Goal: Transaction & Acquisition: Purchase product/service

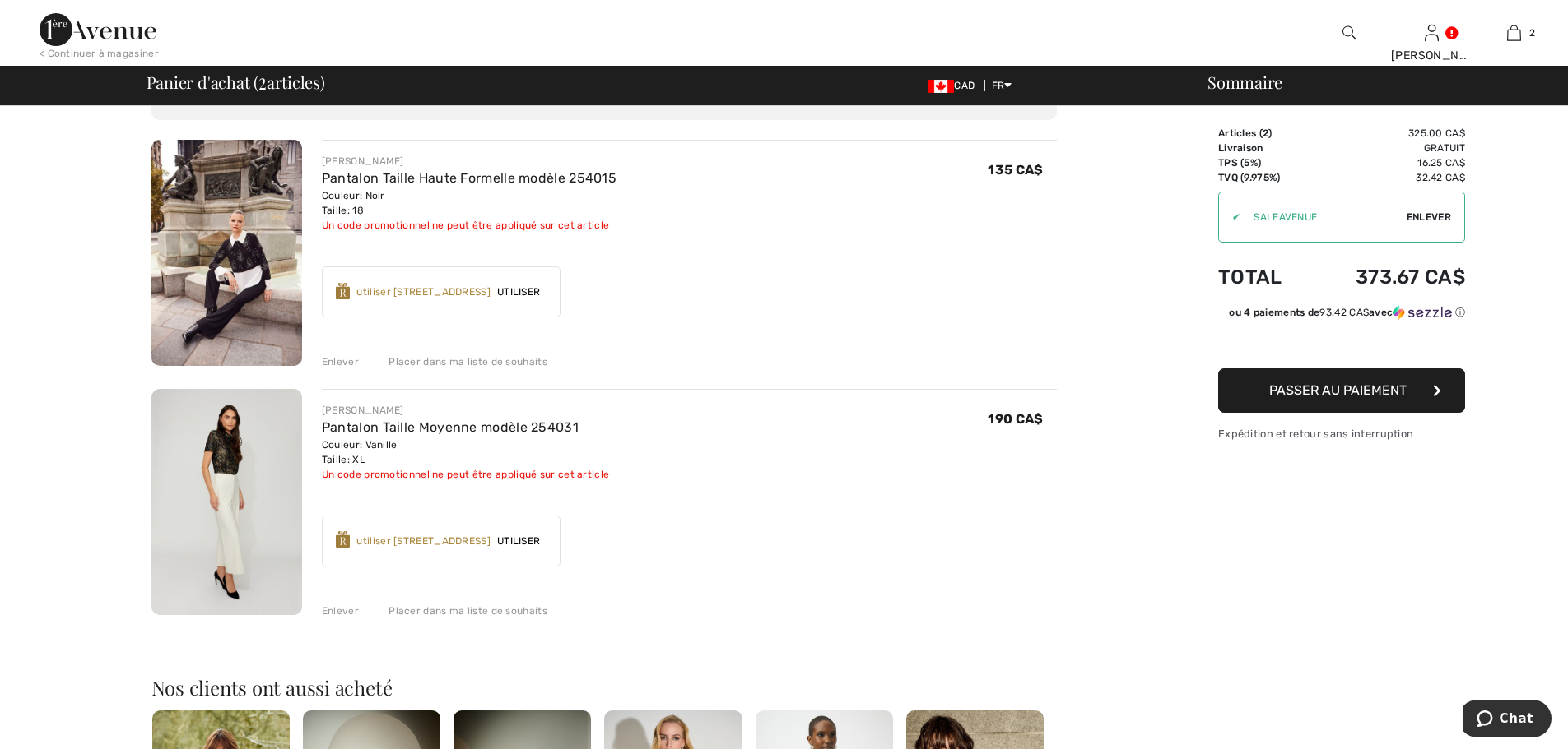
scroll to position [83, 0]
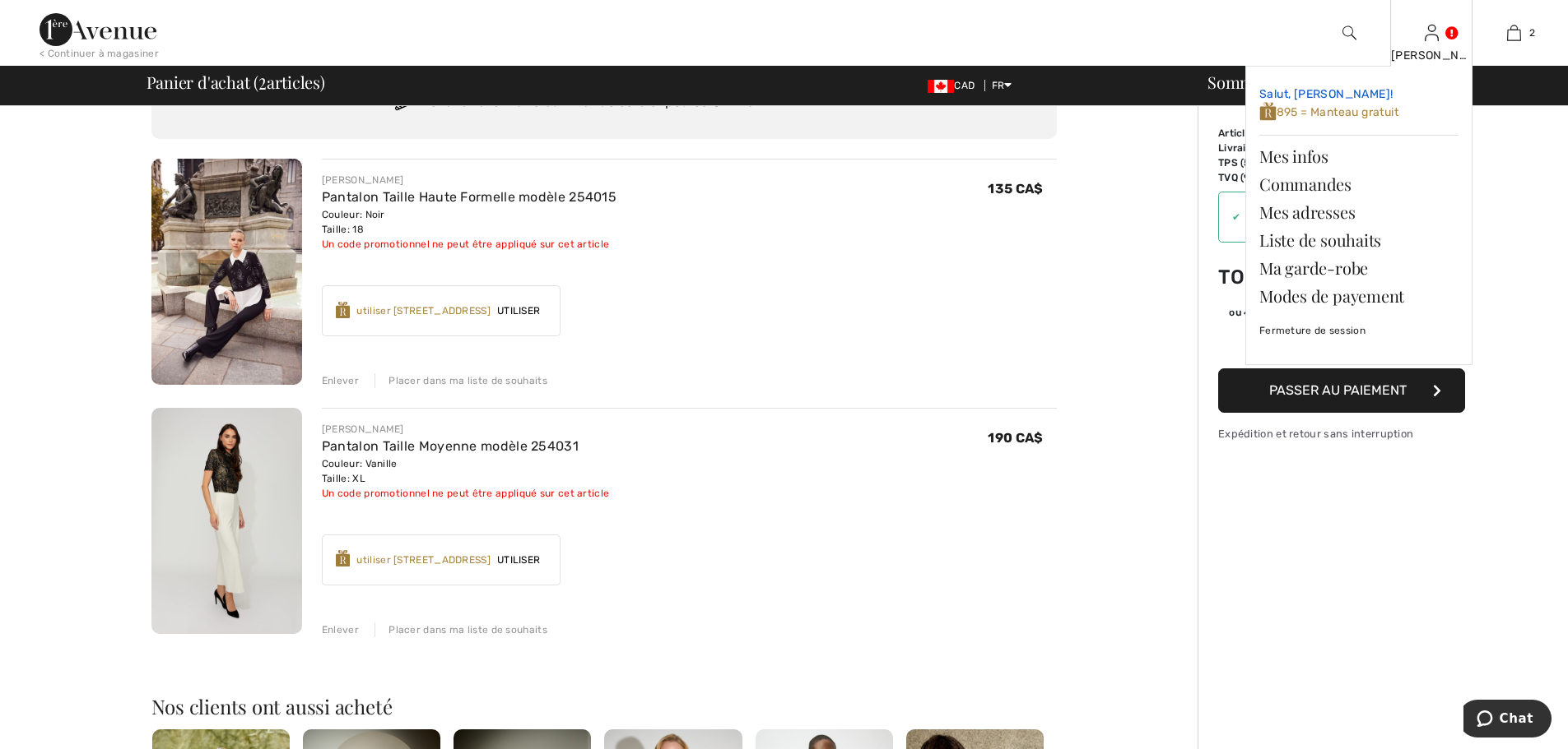
click at [1277, 108] on span "895 = Manteau gratuit" at bounding box center [1328, 112] width 139 height 14
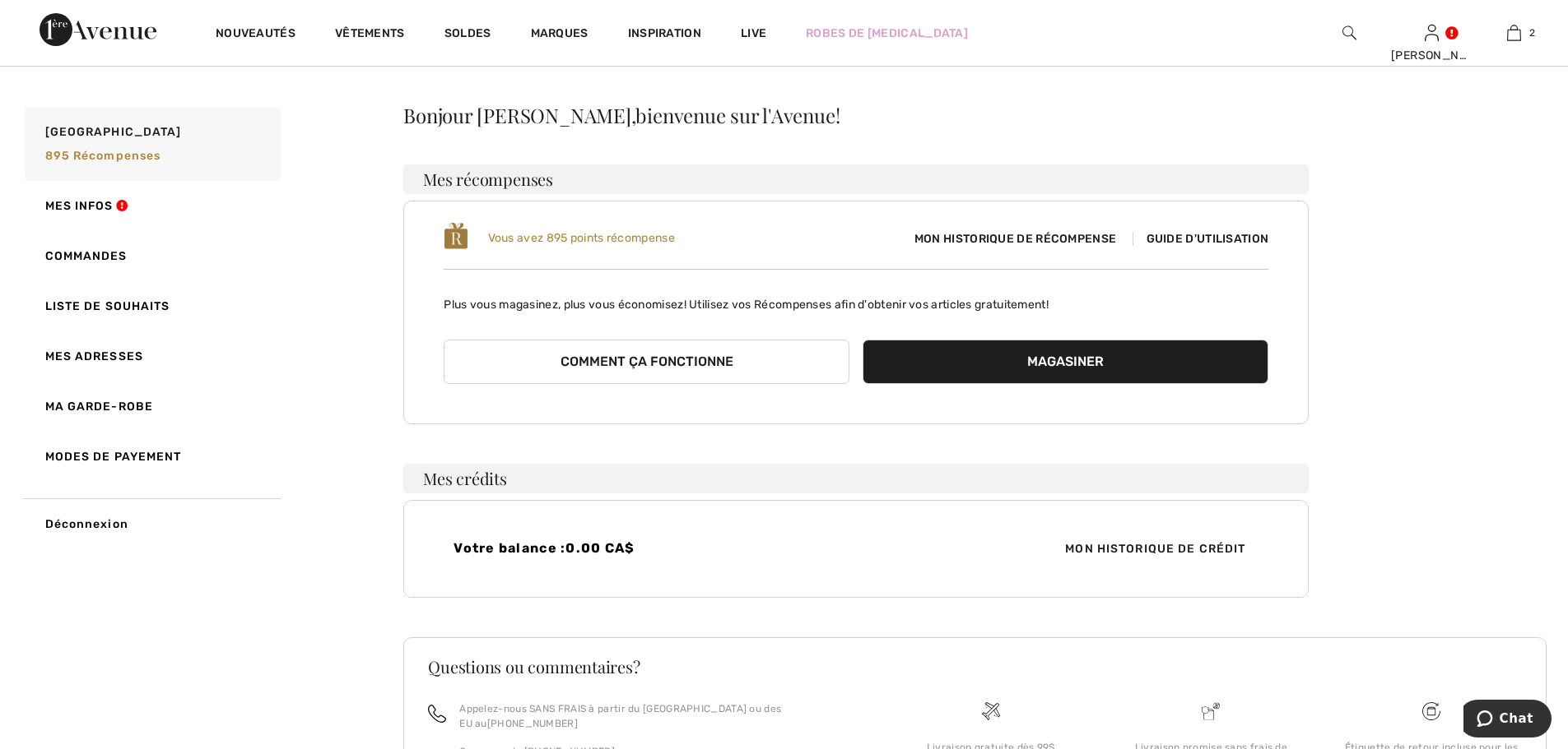
scroll to position [130, 0]
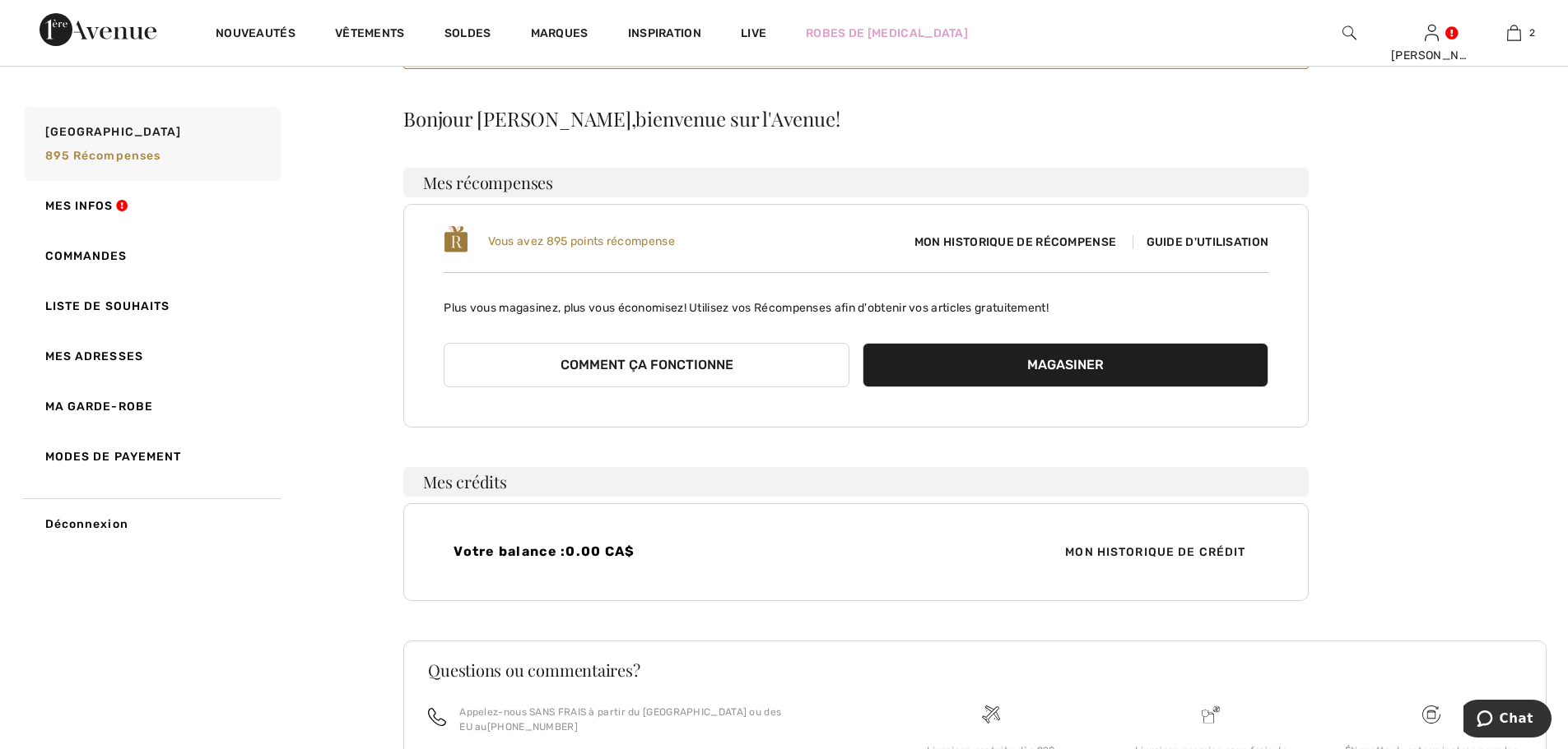
click at [1041, 364] on button "Magasiner" at bounding box center [1065, 365] width 406 height 44
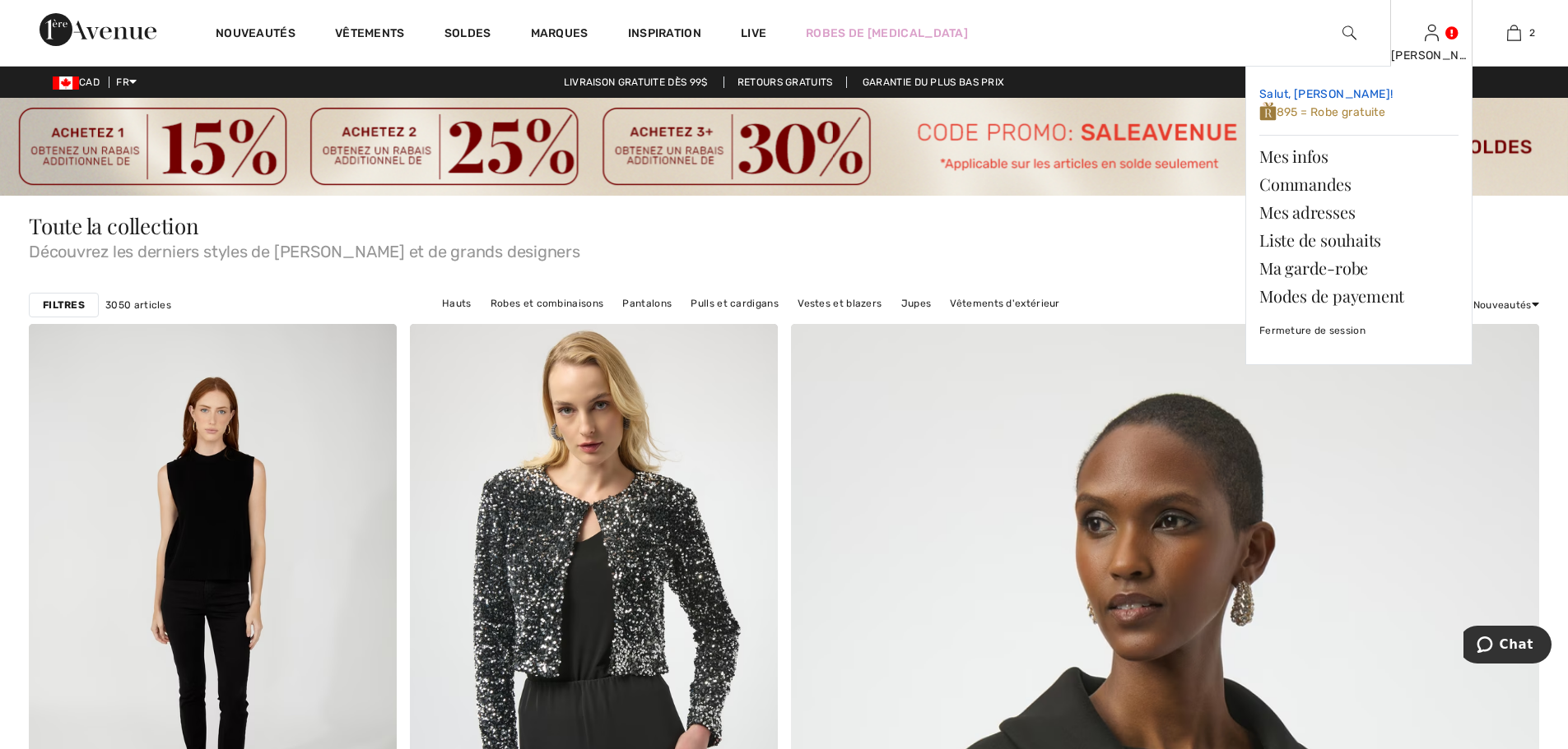
click at [1300, 108] on span "895 = Robe gratuite" at bounding box center [1322, 112] width 126 height 14
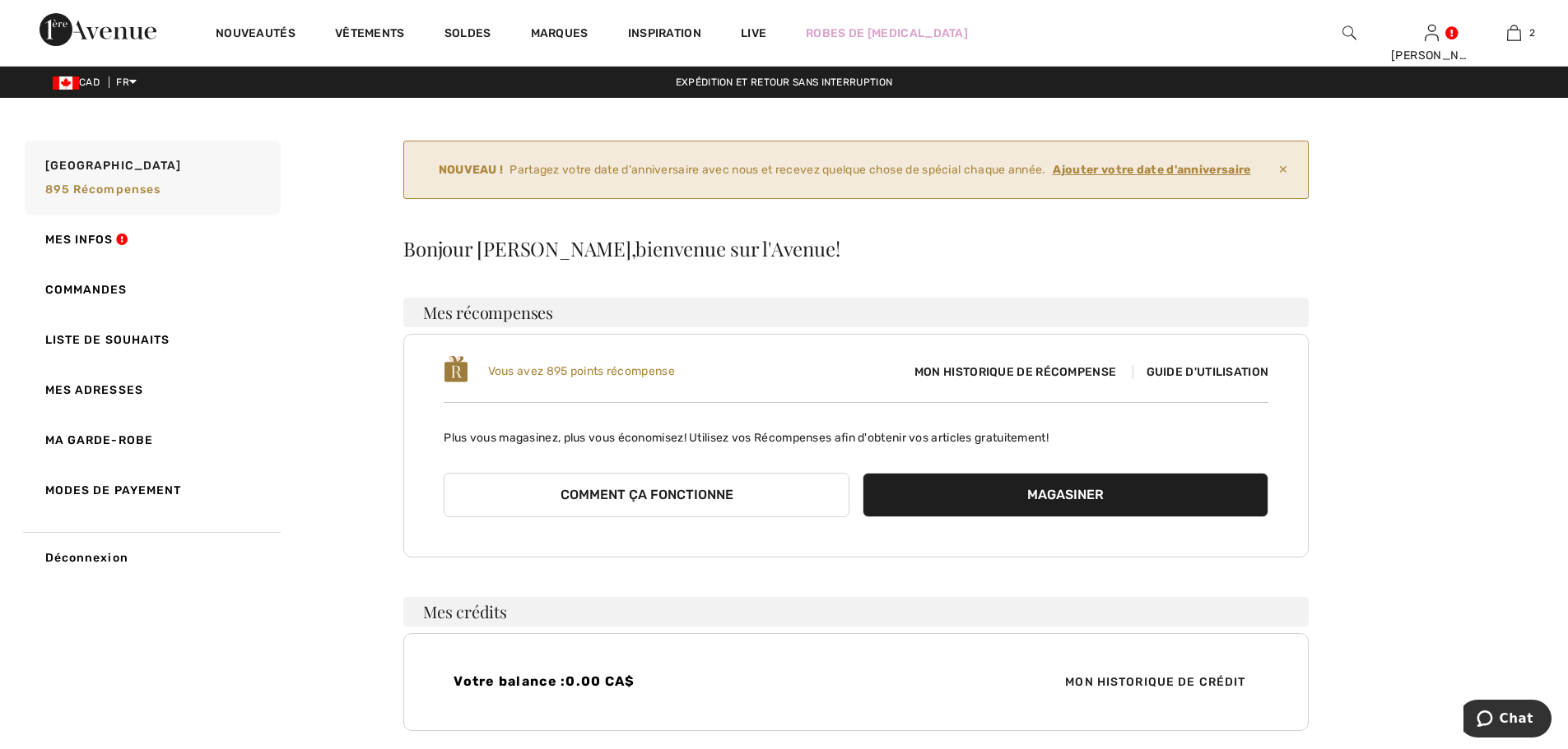
click at [1108, 175] on ins "Ajouter votre date d'anniversaire" at bounding box center [1151, 170] width 198 height 14
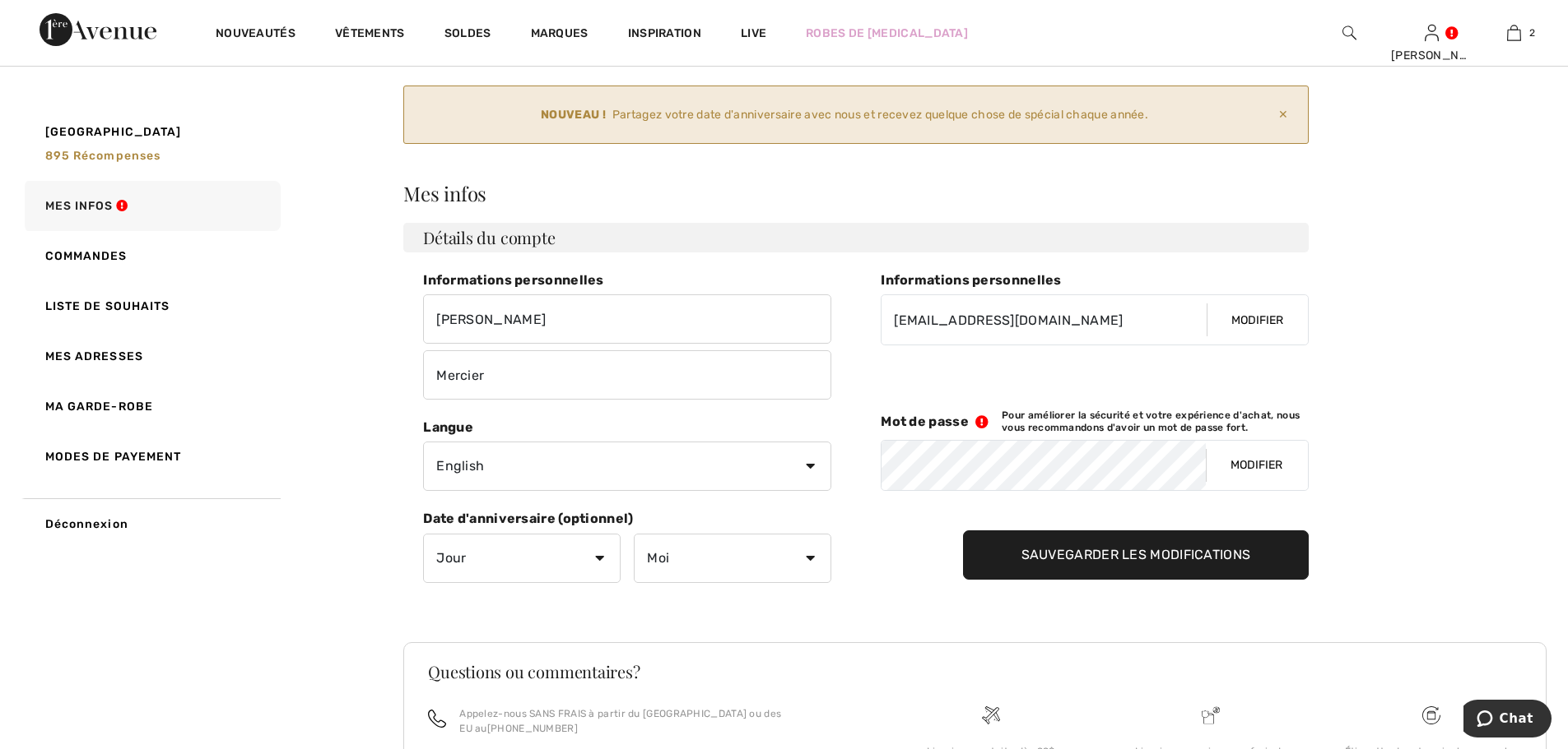
scroll to position [83, 0]
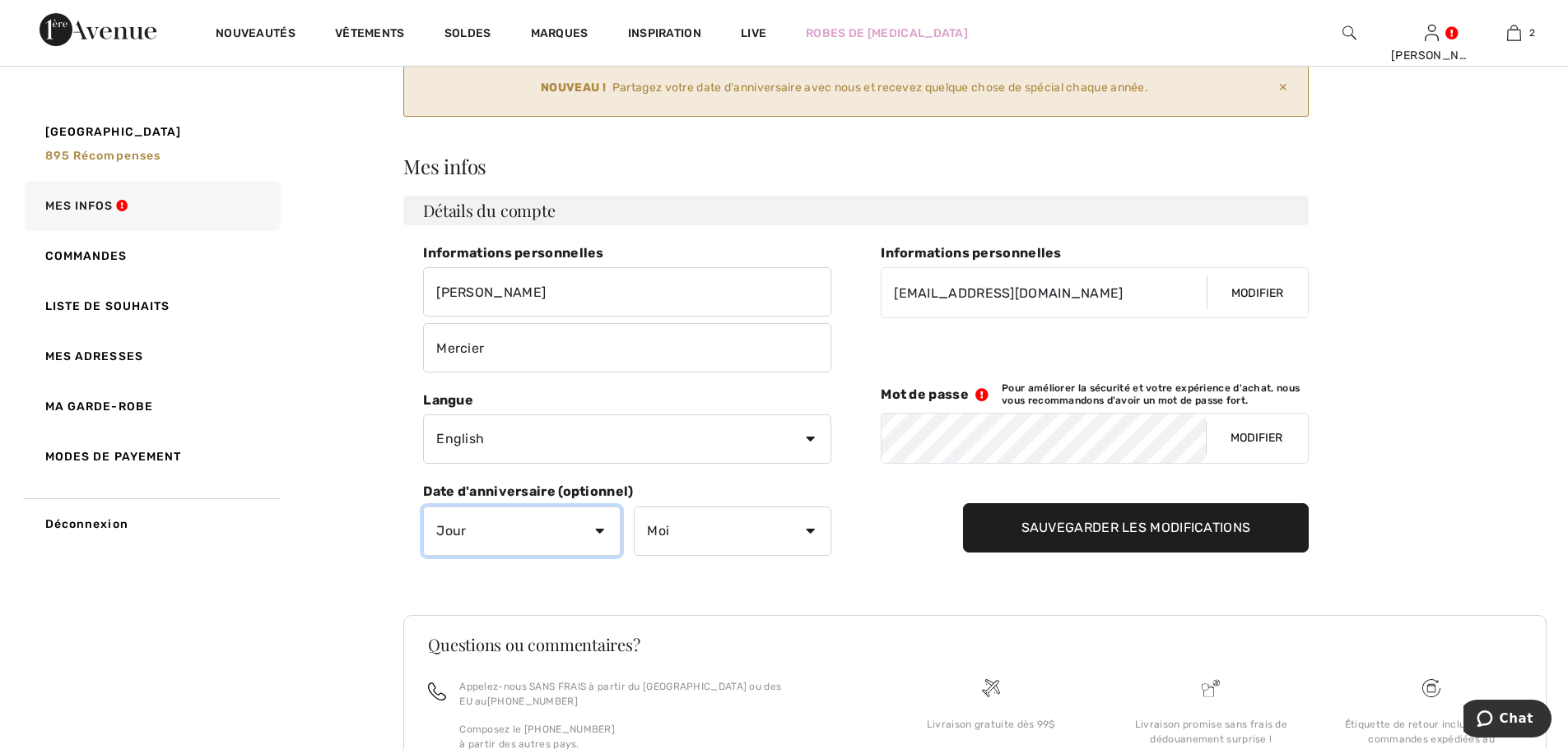
click at [597, 525] on select "Jour 1 2 3 4 5 6 7 8 9 10 11 12 13 14 15 16 17 18 19 20 21 22 23 24 25 26 27 28…" at bounding box center [521, 531] width 197 height 49
select select "27"
click at [423, 507] on select "Jour 1 2 3 4 5 6 7 8 9 10 11 12 13 14 15 16 17 18 19 20 21 22 23 24 25 26 27 28…" at bounding box center [521, 531] width 197 height 49
click at [811, 529] on select "Moi Janvier Février Mars Avril Mai Juin Juillet Aout Septembre Octobre Novembre…" at bounding box center [733, 531] width 197 height 49
select select "9"
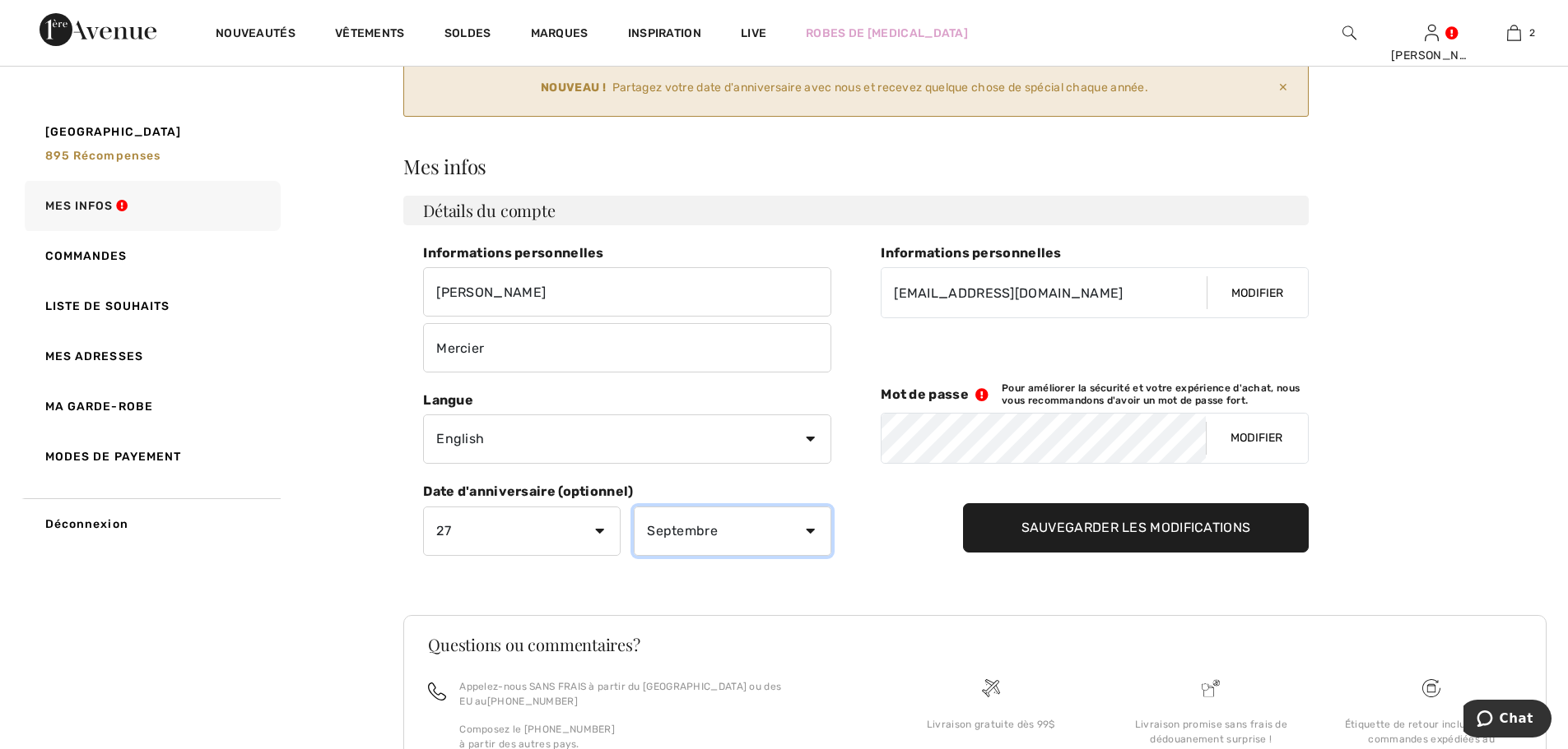
click at [634, 507] on select "Moi Janvier Février Mars Avril Mai Juin Juillet Aout Septembre Octobre Novembre…" at bounding box center [733, 531] width 197 height 49
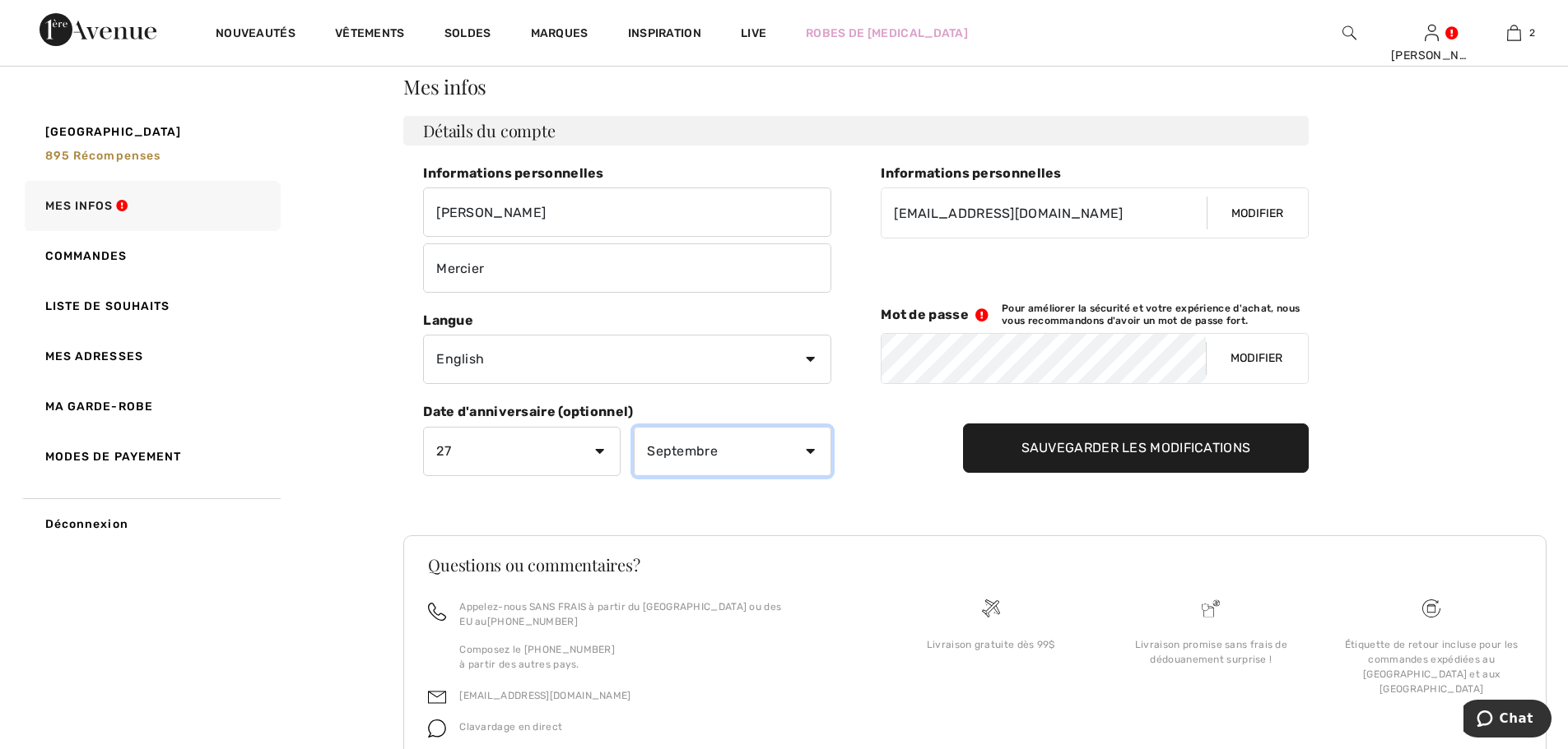
scroll to position [164, 0]
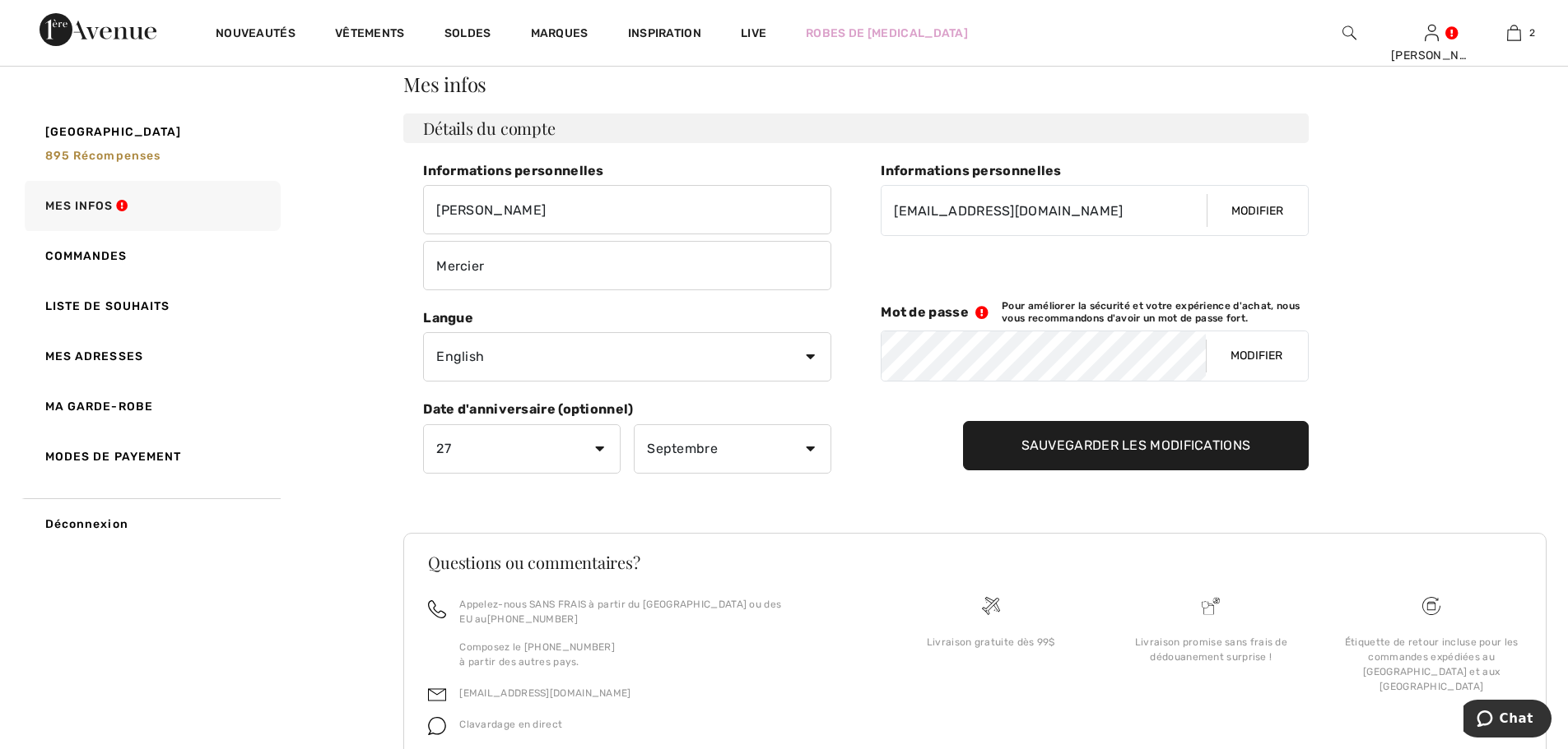
click at [1022, 444] on input "Sauvegarder les modifications" at bounding box center [1136, 445] width 347 height 49
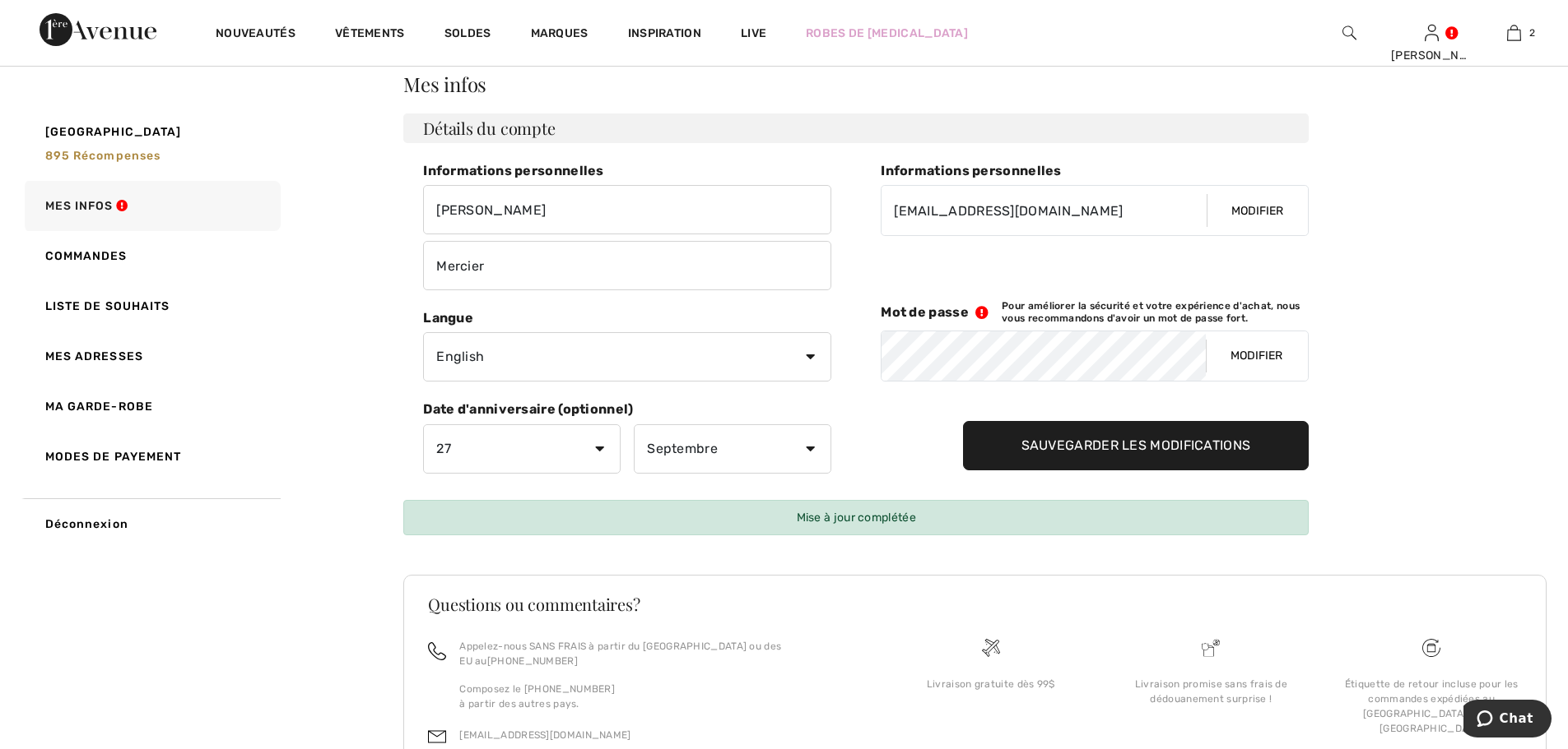
scroll to position [0, 0]
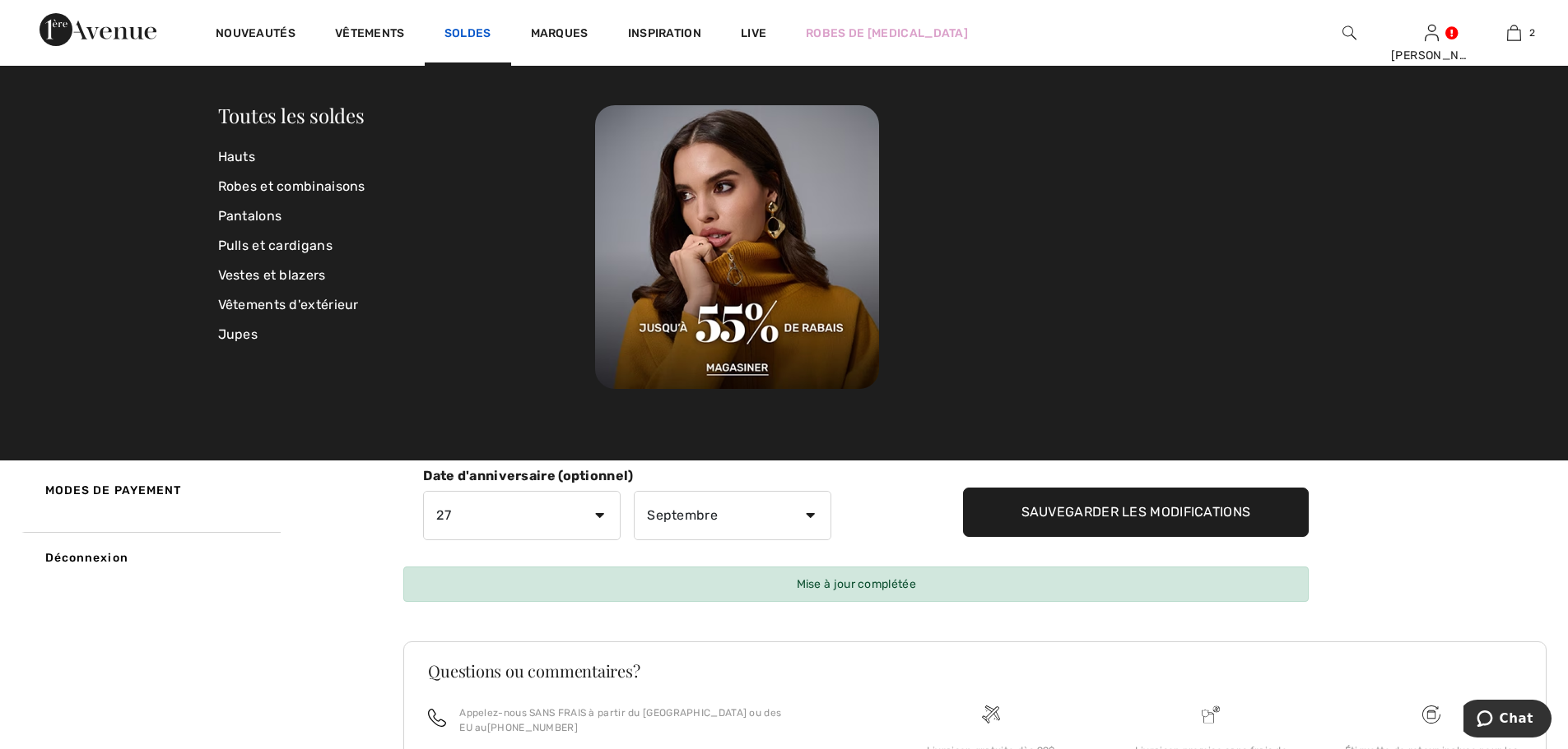
click at [465, 31] on link "Soldes" at bounding box center [468, 35] width 47 height 18
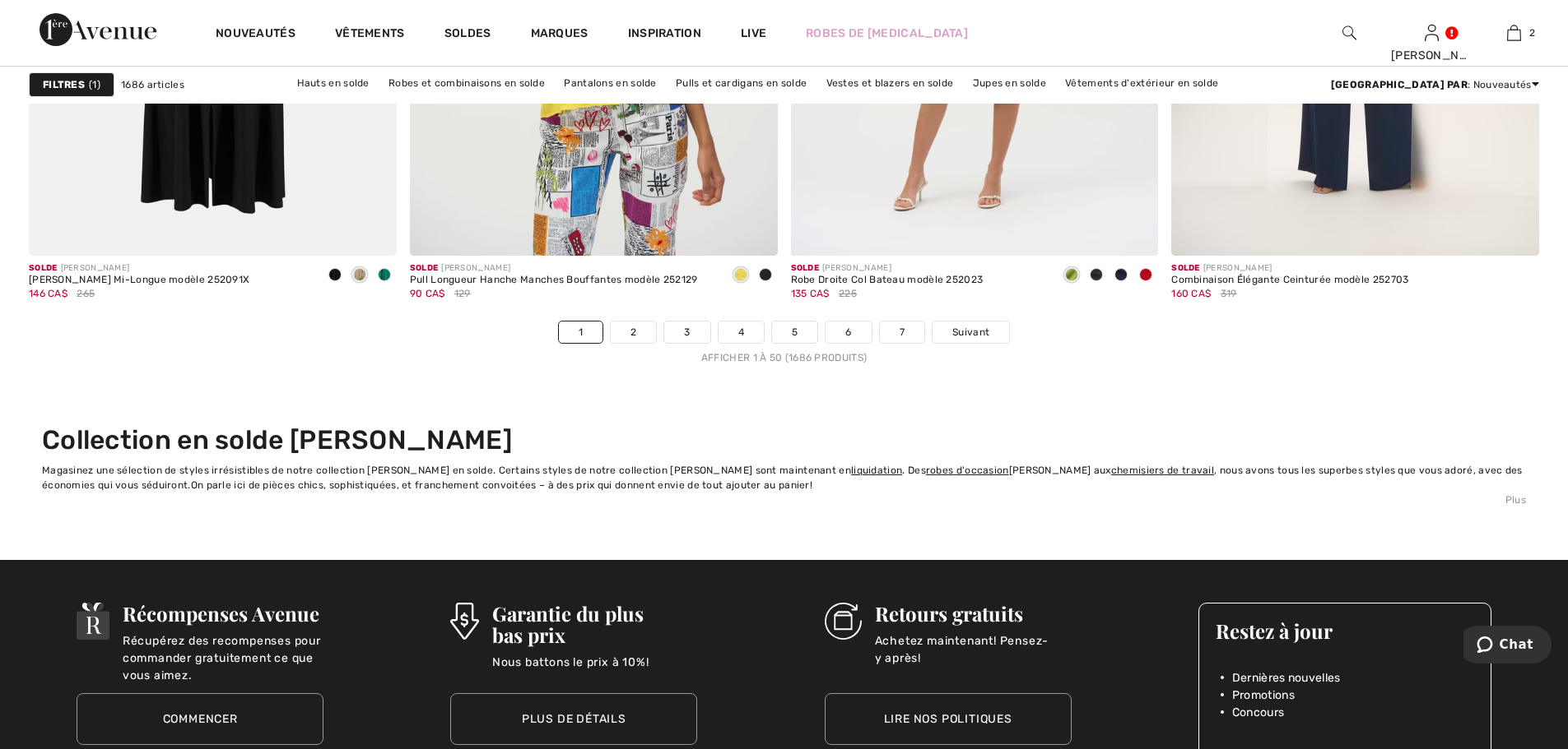
scroll to position [9542, 0]
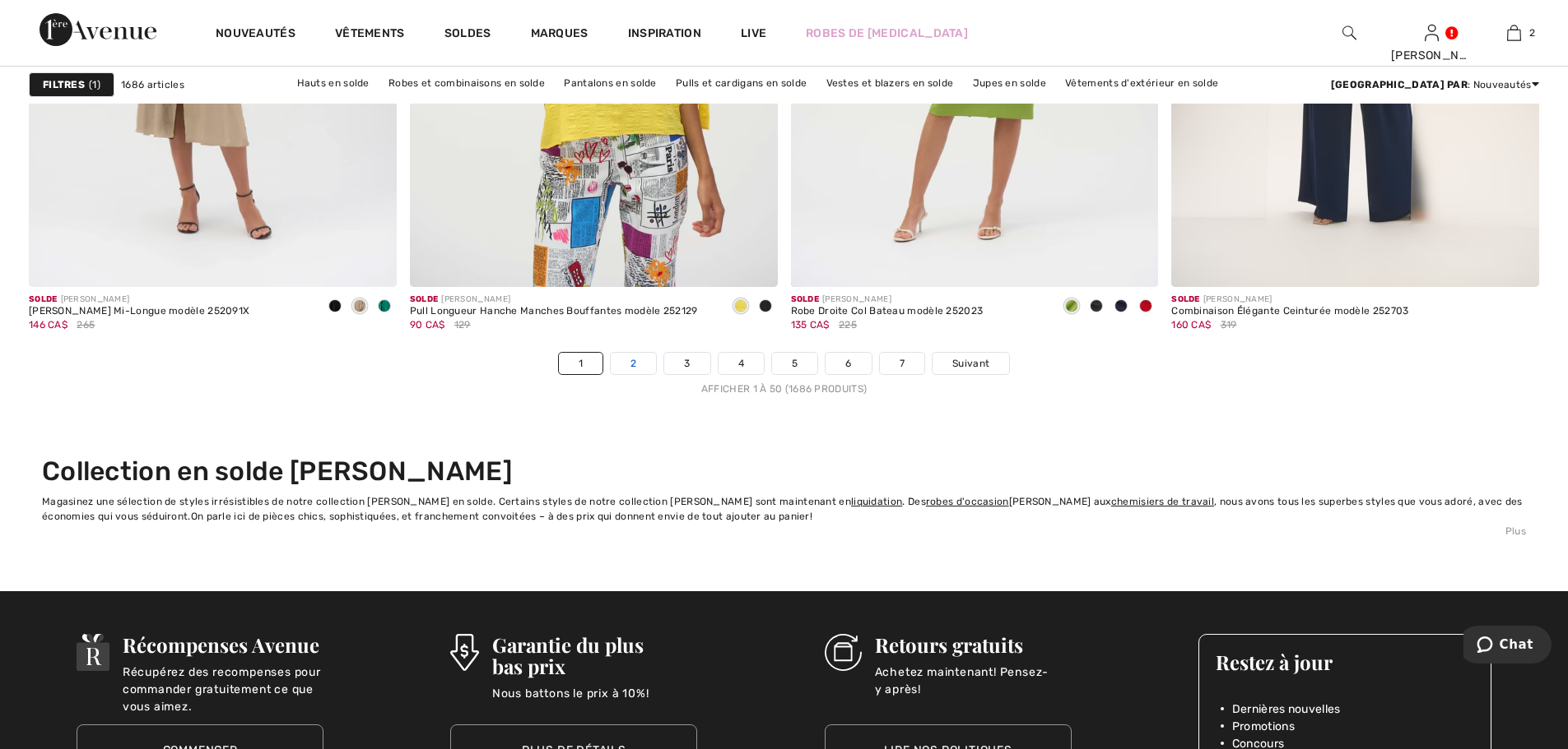
click at [632, 371] on link "2" at bounding box center [633, 364] width 45 height 22
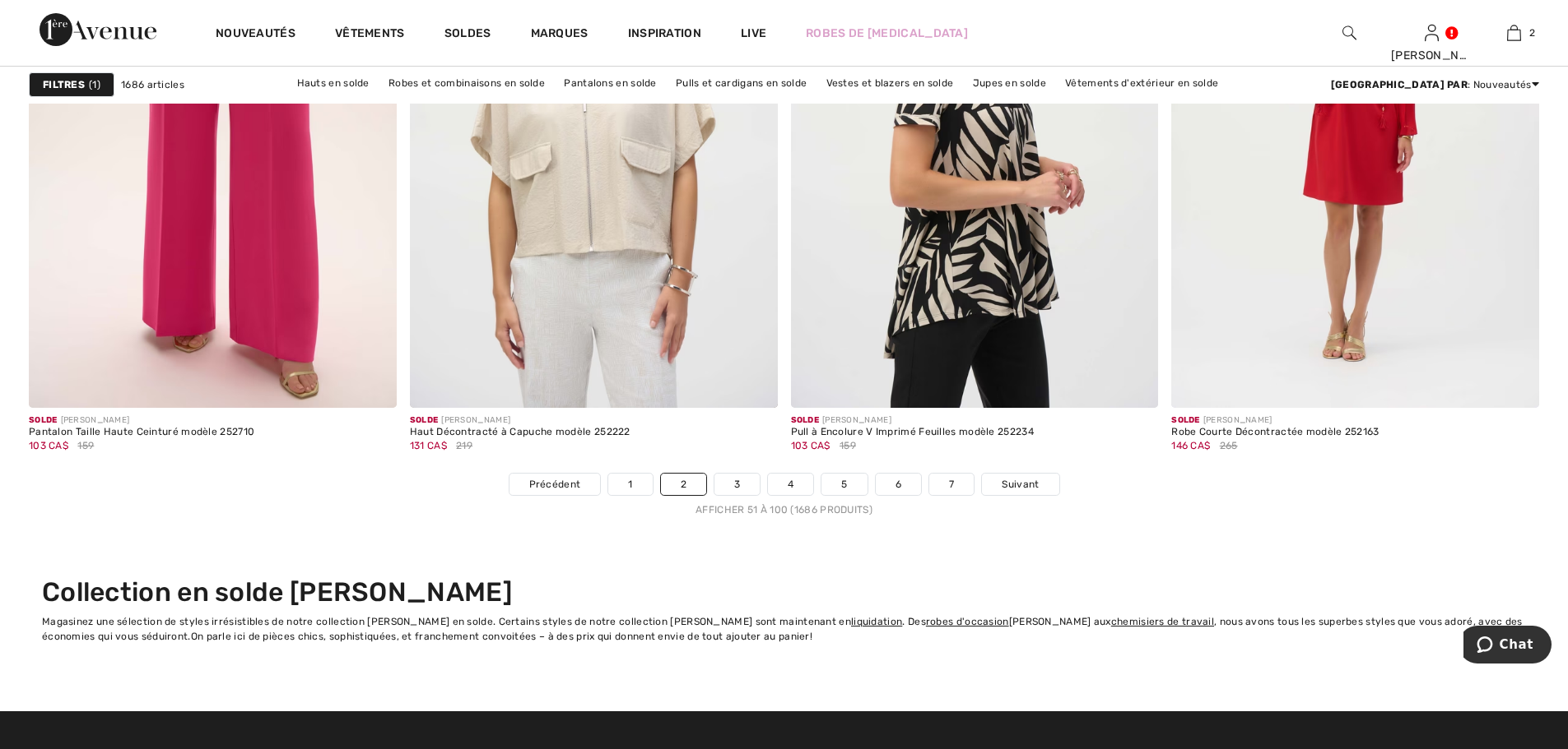
scroll to position [9460, 0]
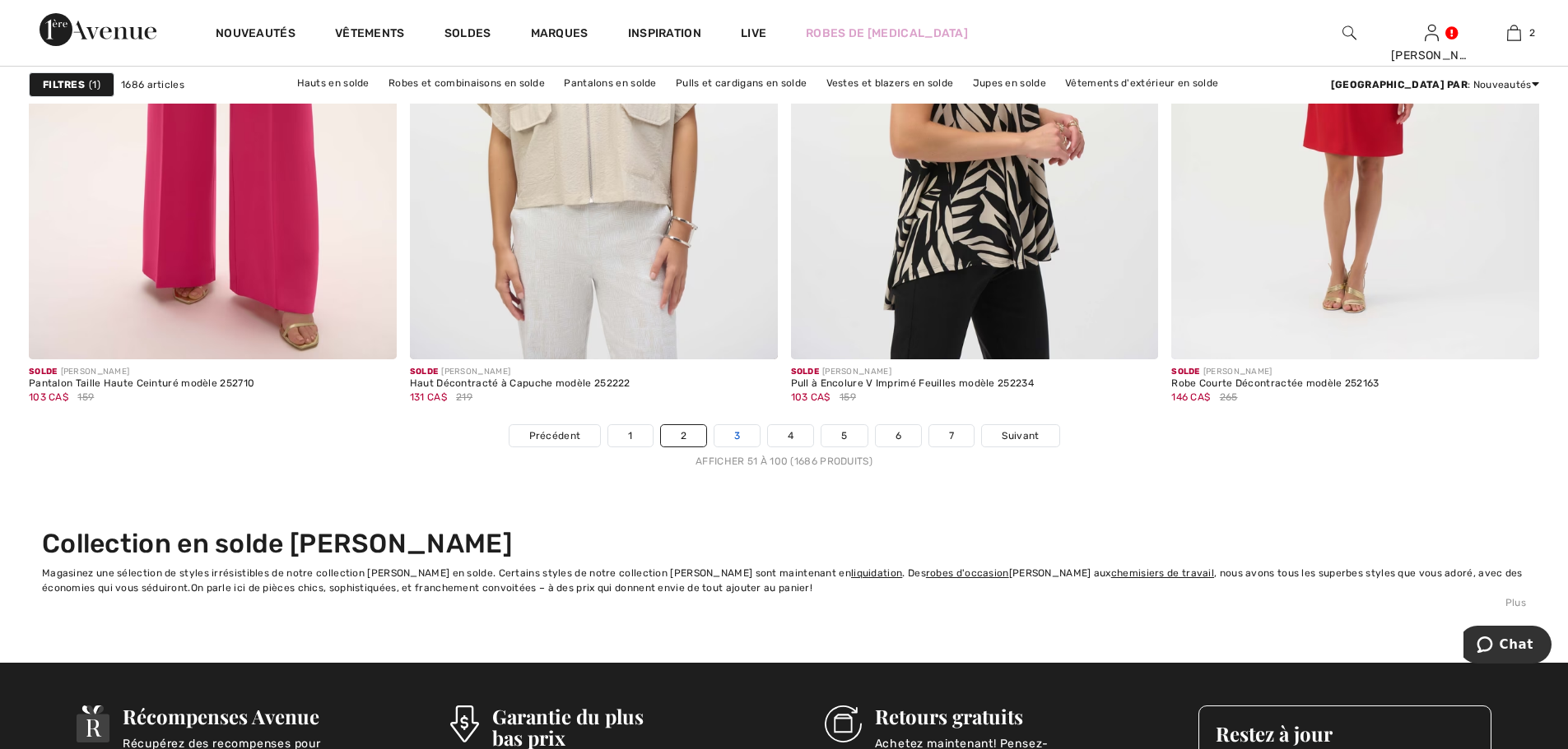
click at [733, 436] on link "3" at bounding box center [737, 436] width 45 height 22
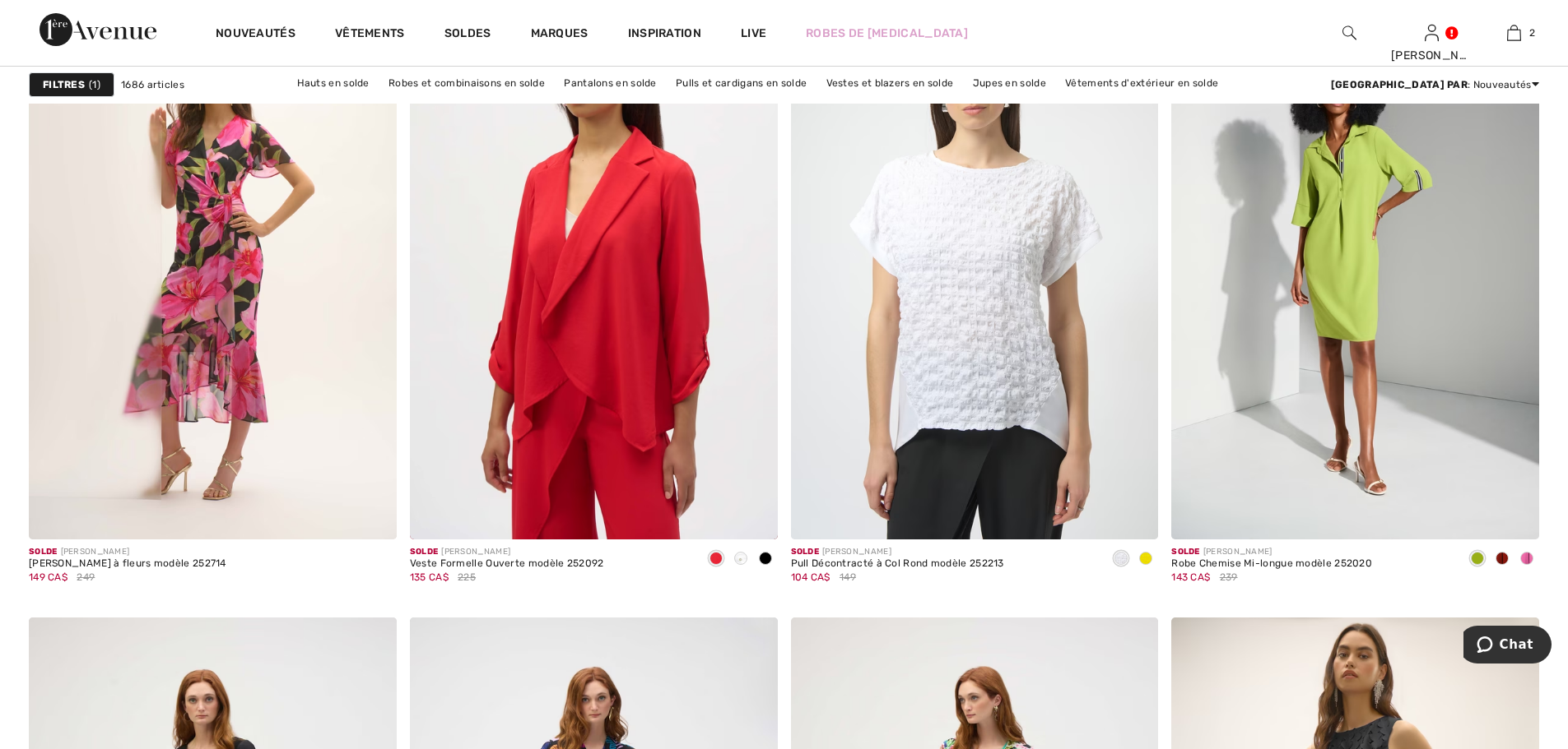
scroll to position [1563, 0]
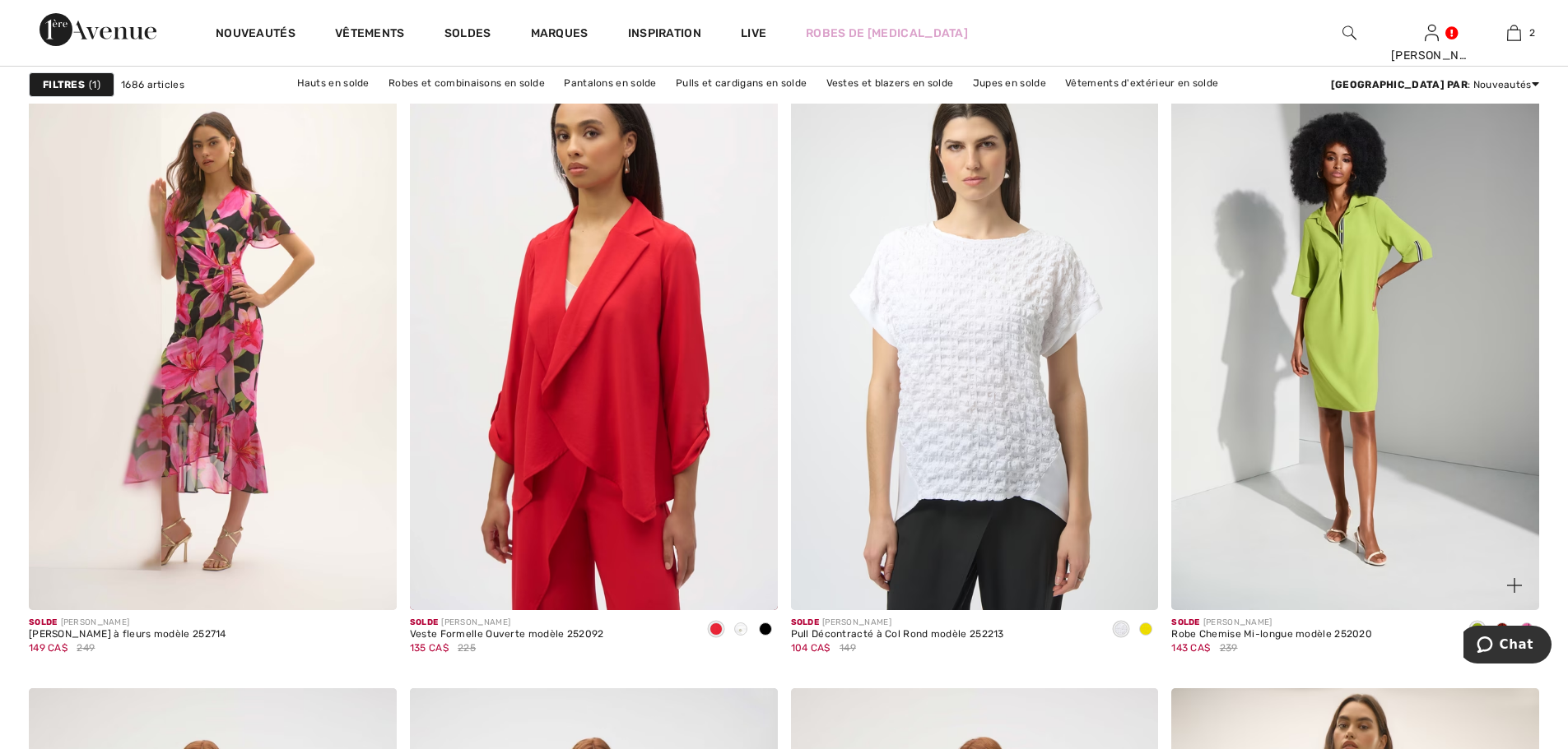
click at [1429, 651] on div "Solde [PERSON_NAME] Robe Chemise Mi-longue modèle 252020 143 CA$ 239" at bounding box center [1355, 643] width 368 height 65
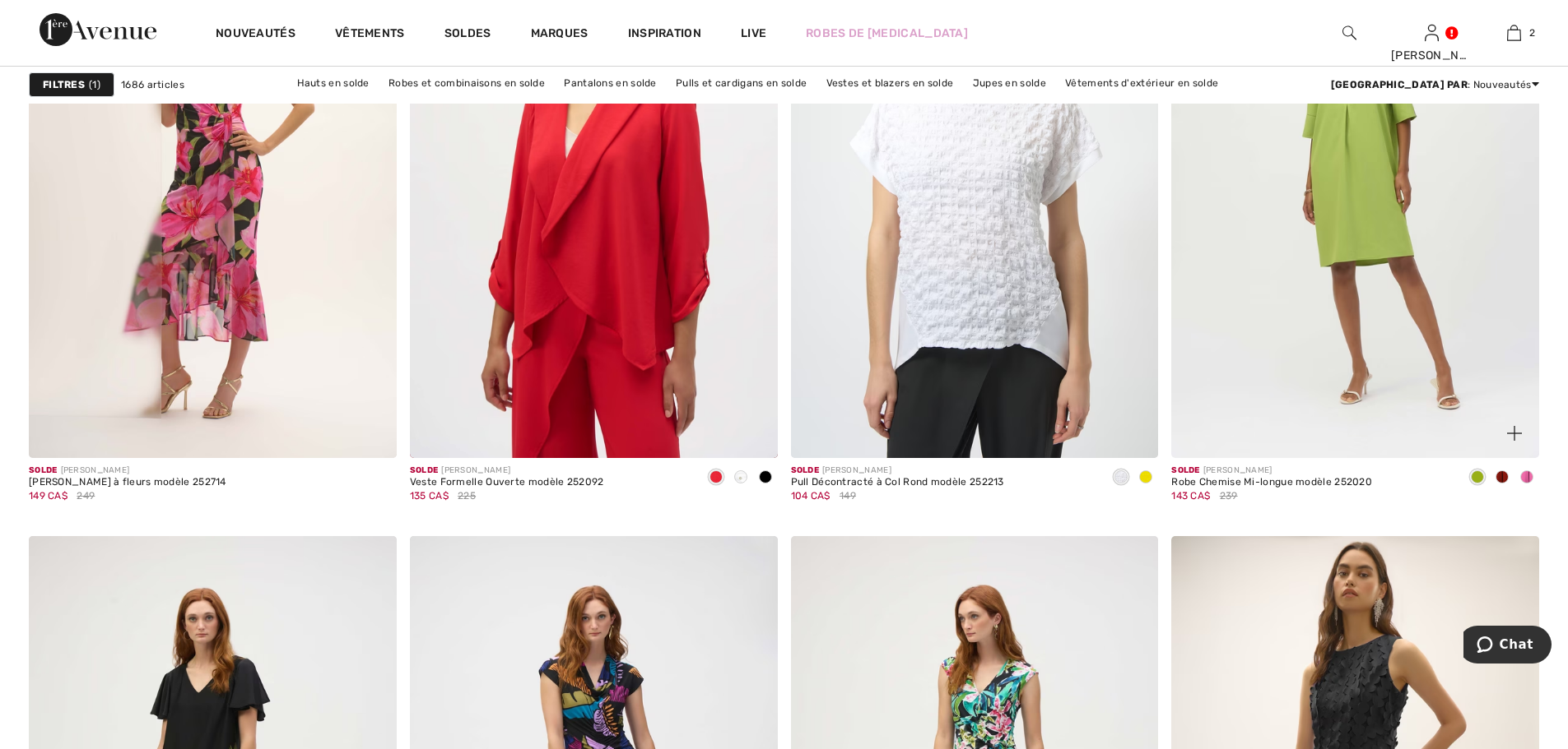
scroll to position [1728, 0]
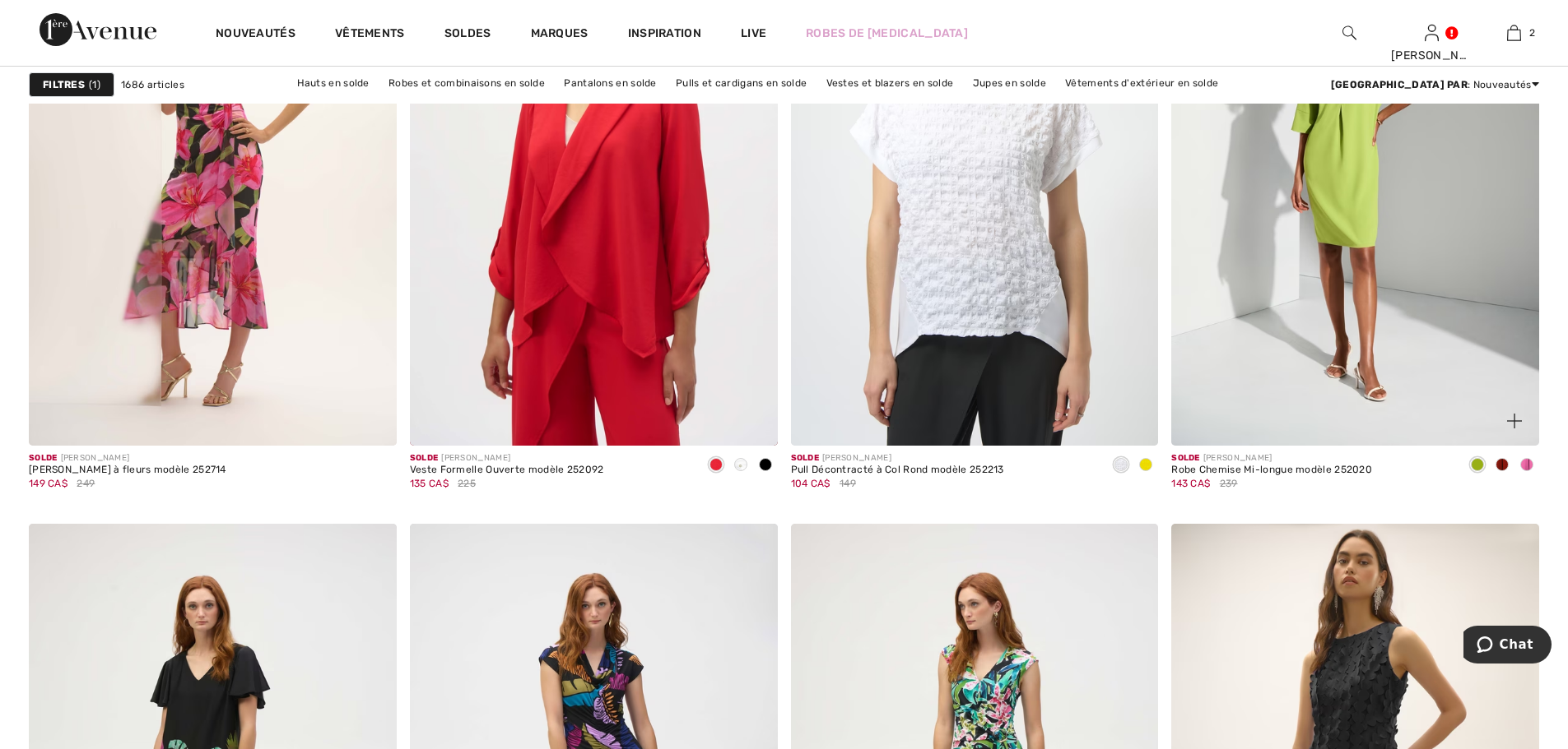
click at [1502, 458] on span at bounding box center [1502, 465] width 13 height 13
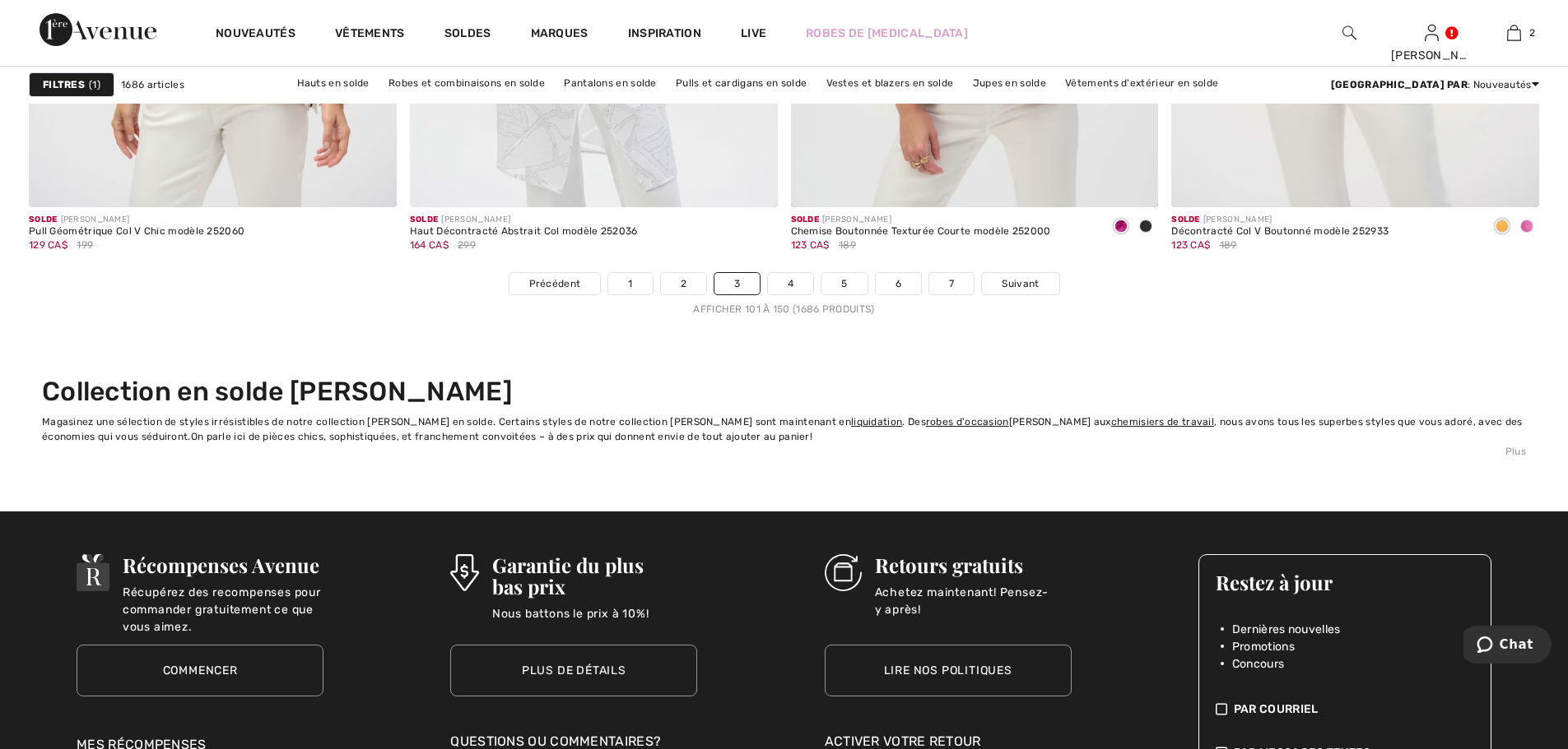
scroll to position [9624, 0]
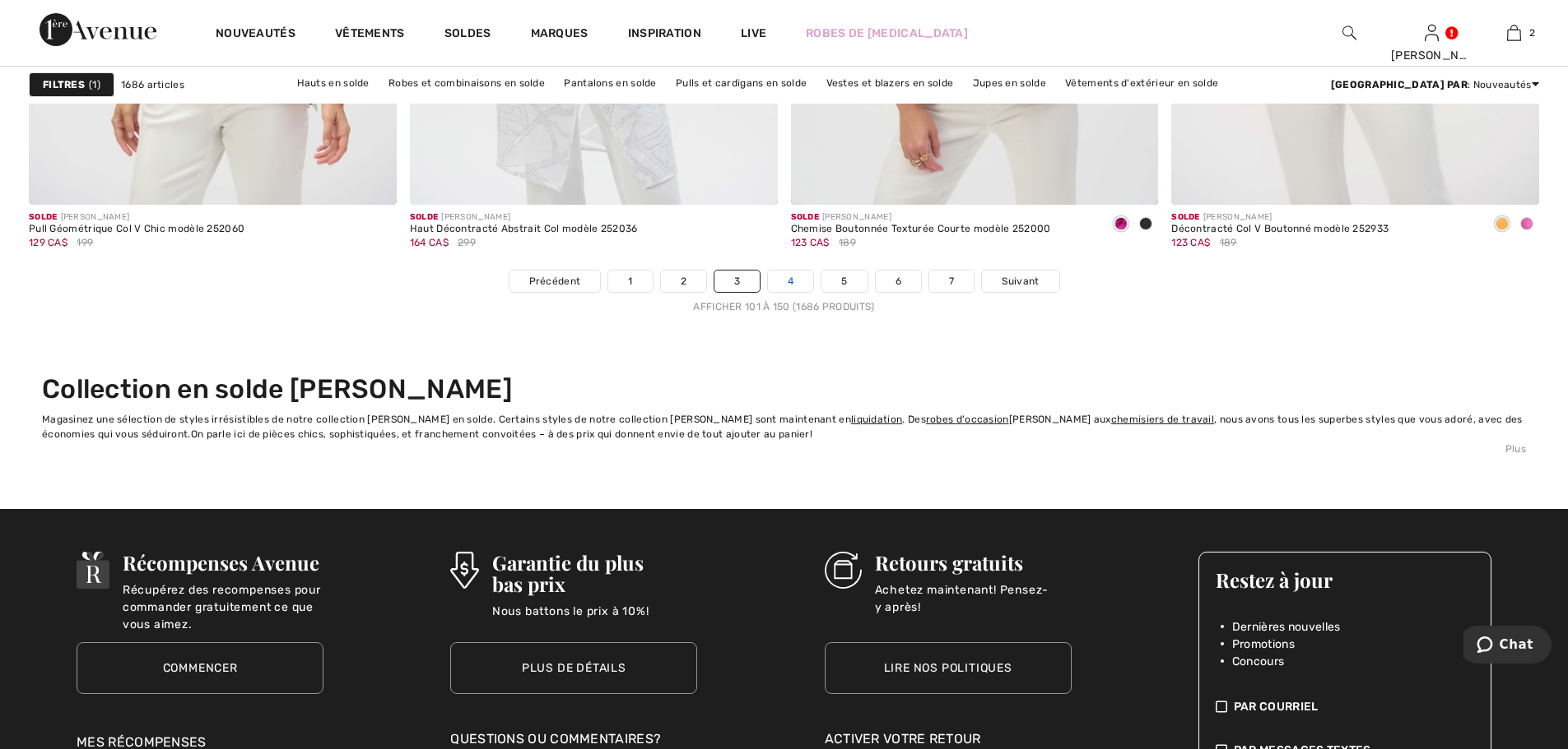
click at [786, 279] on link "4" at bounding box center [790, 281] width 45 height 22
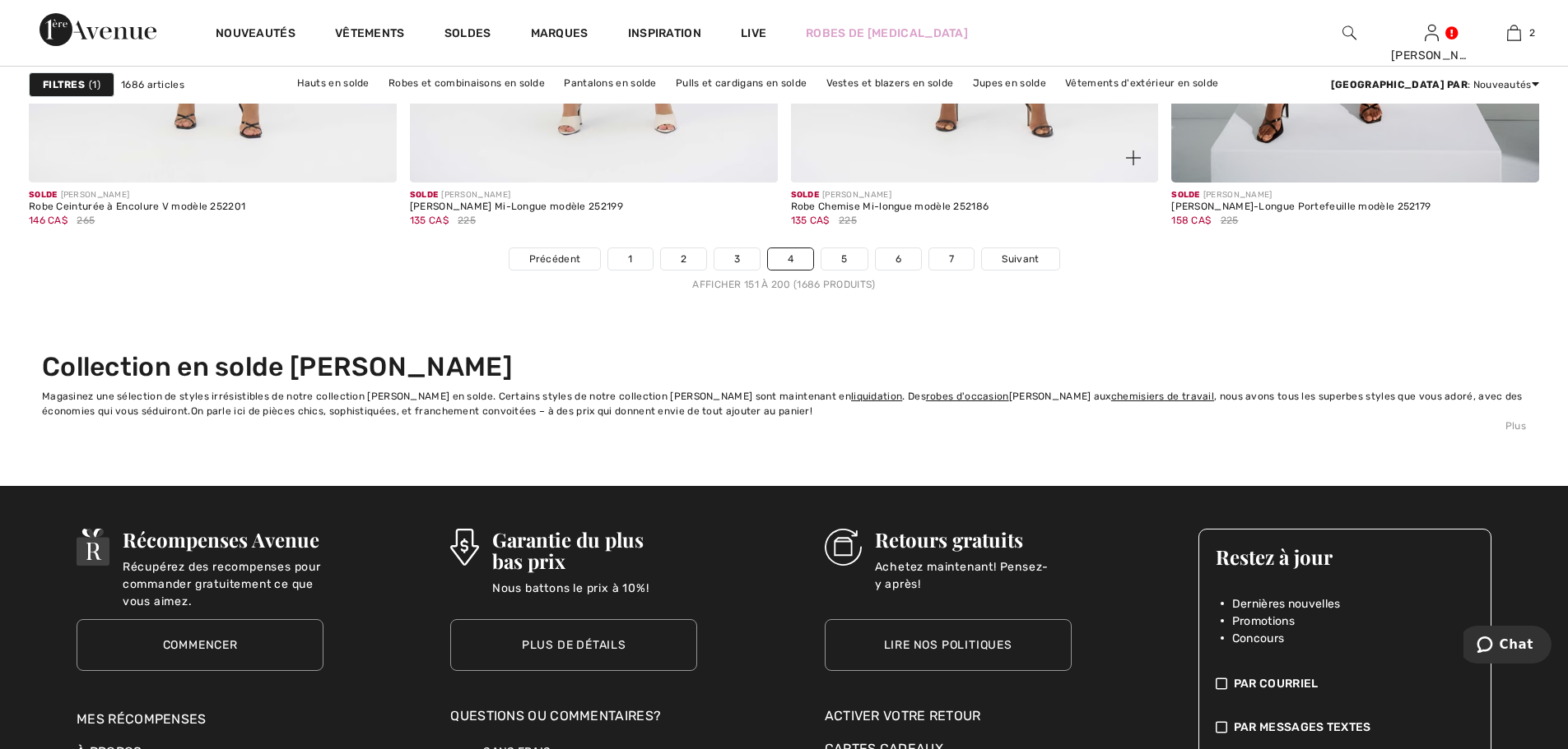
scroll to position [9624, 0]
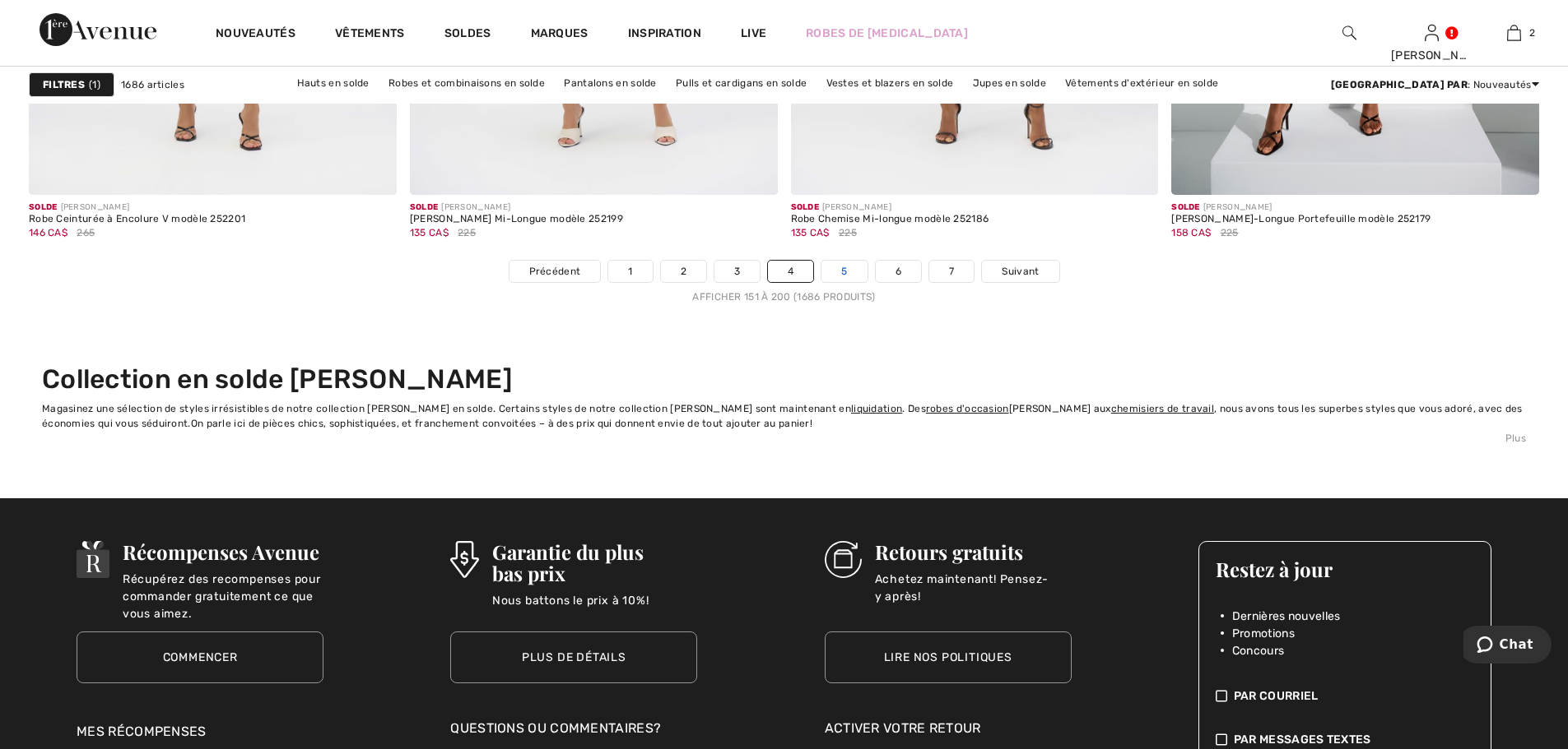
click at [850, 272] on link "5" at bounding box center [844, 271] width 45 height 22
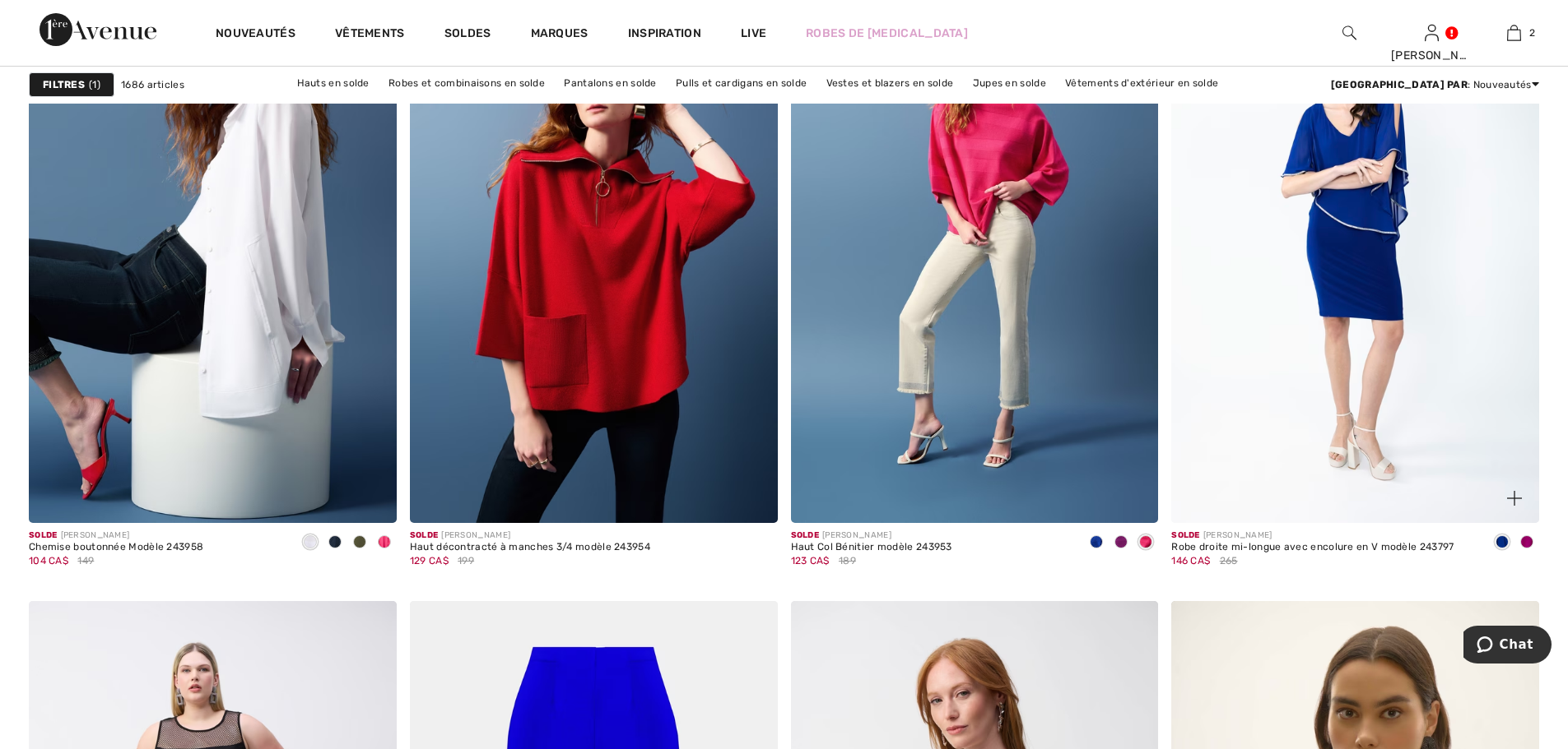
scroll to position [3784, 0]
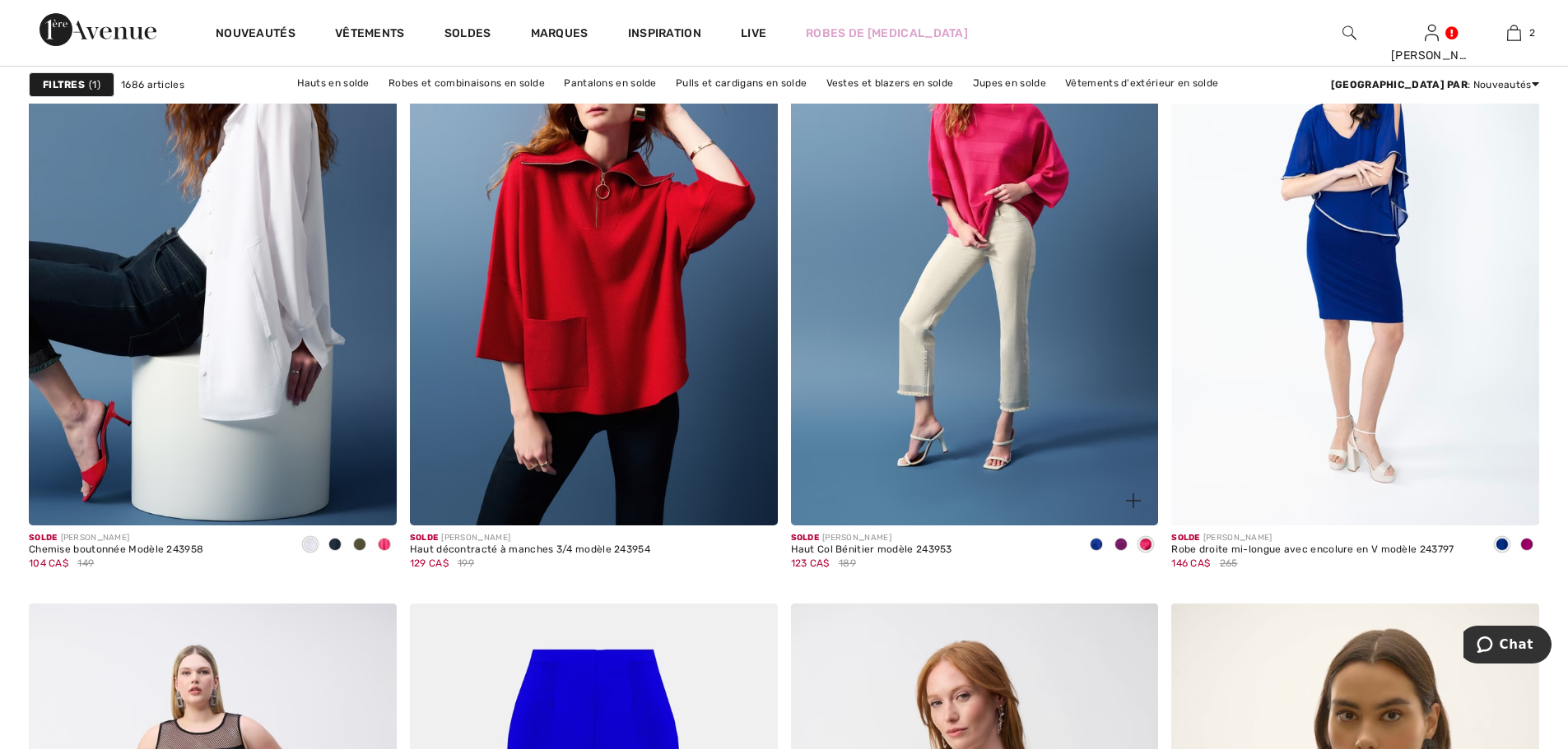
click at [1099, 544] on span at bounding box center [1096, 544] width 13 height 13
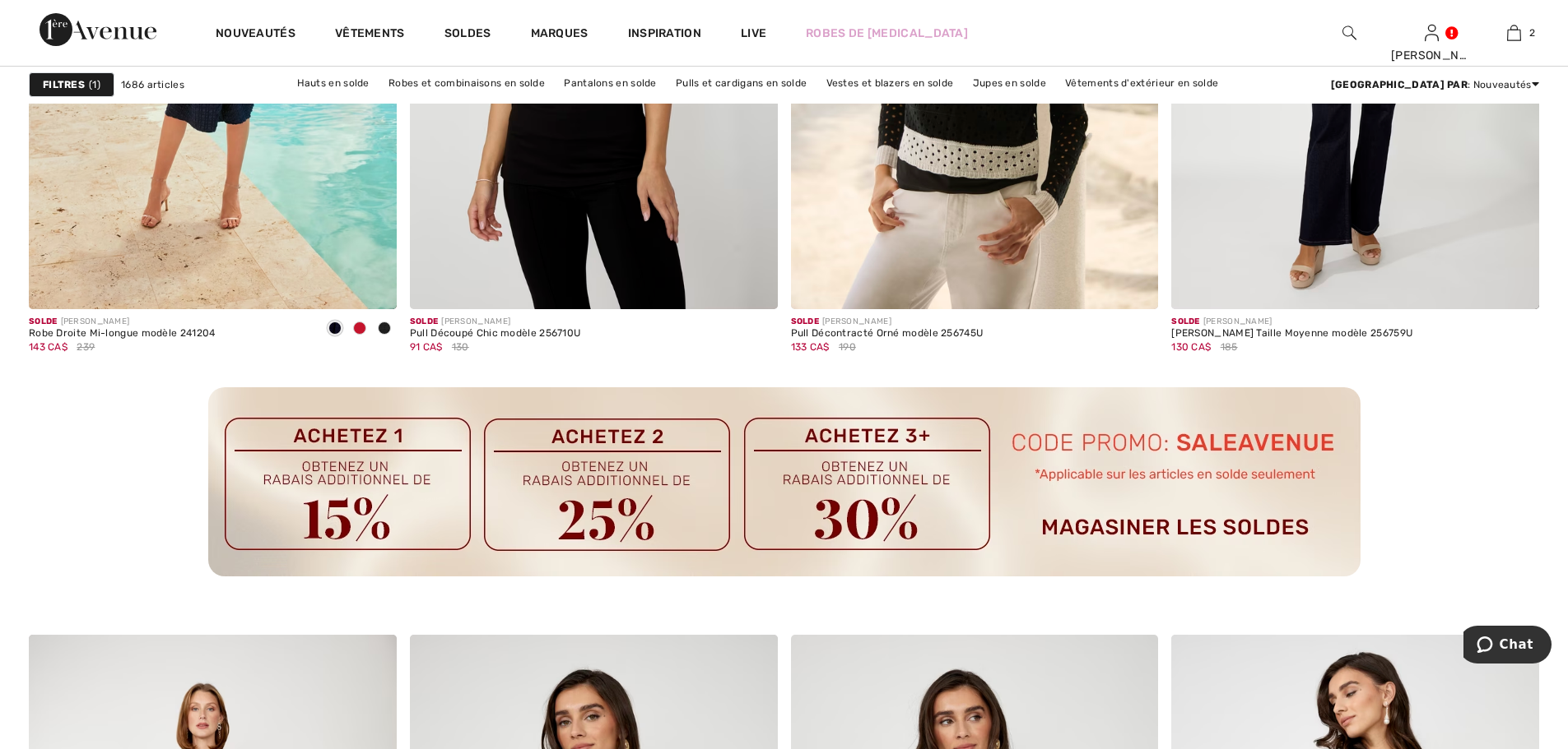
scroll to position [7403, 0]
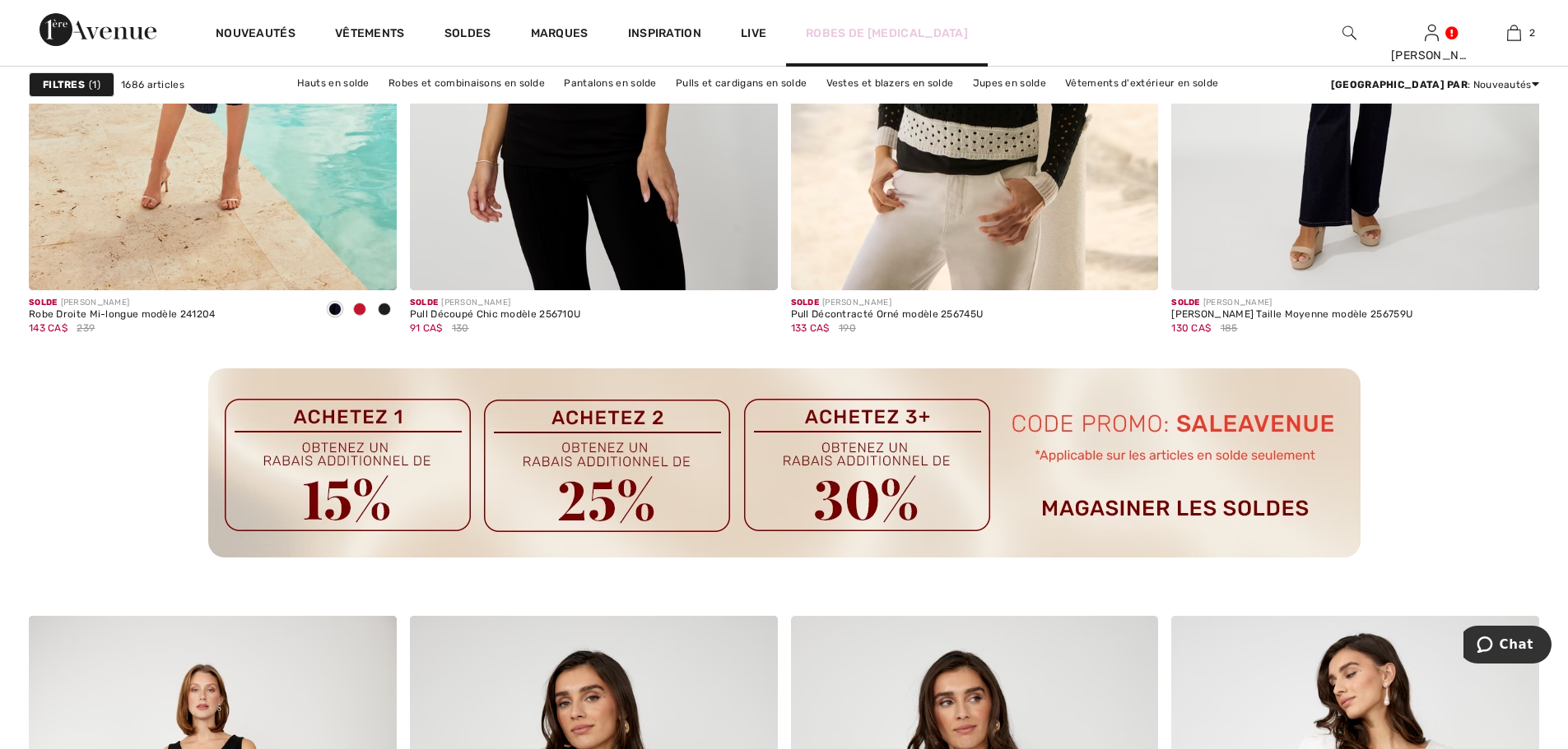
click at [813, 25] on link "Robes de bal" at bounding box center [886, 33] width 162 height 18
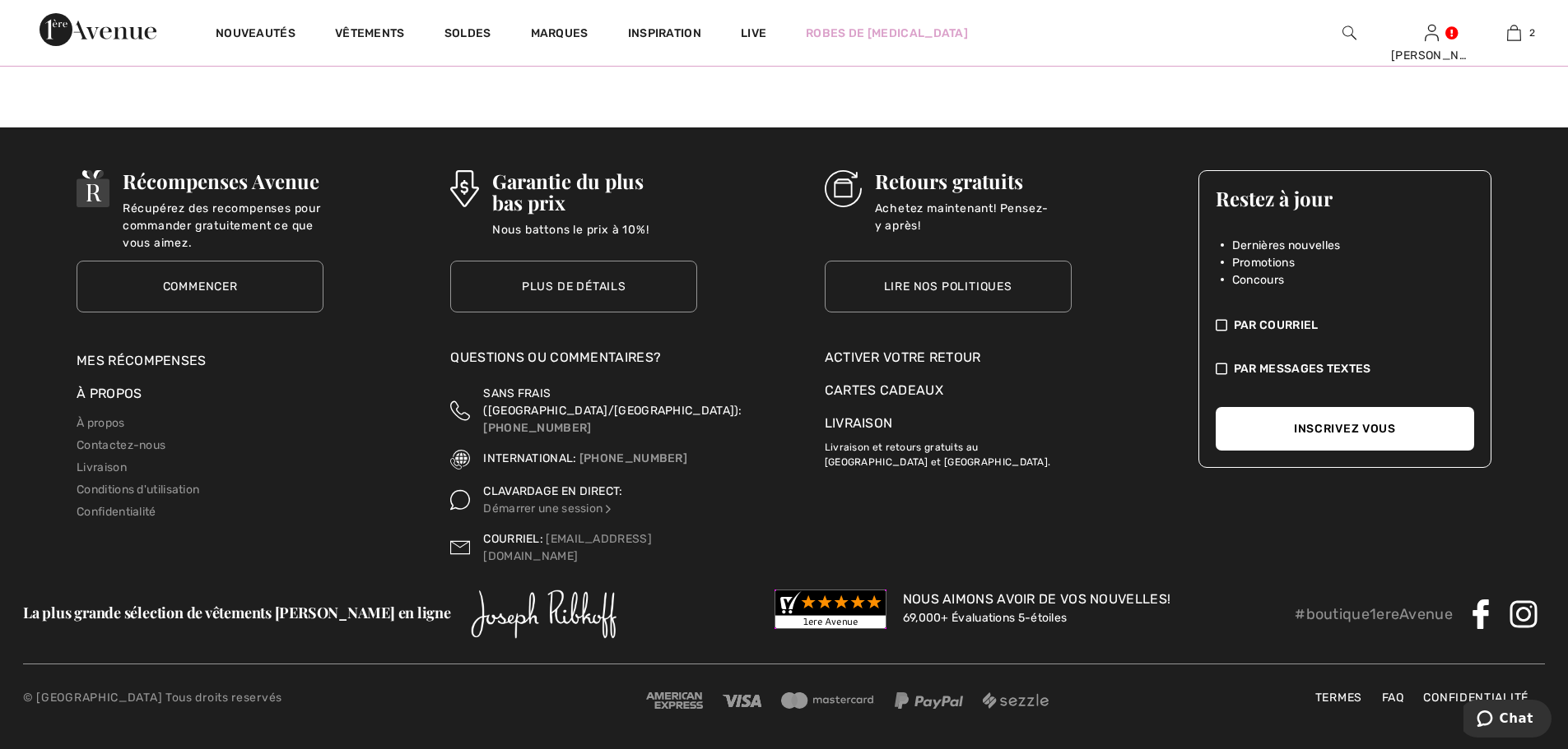
scroll to position [2280, 0]
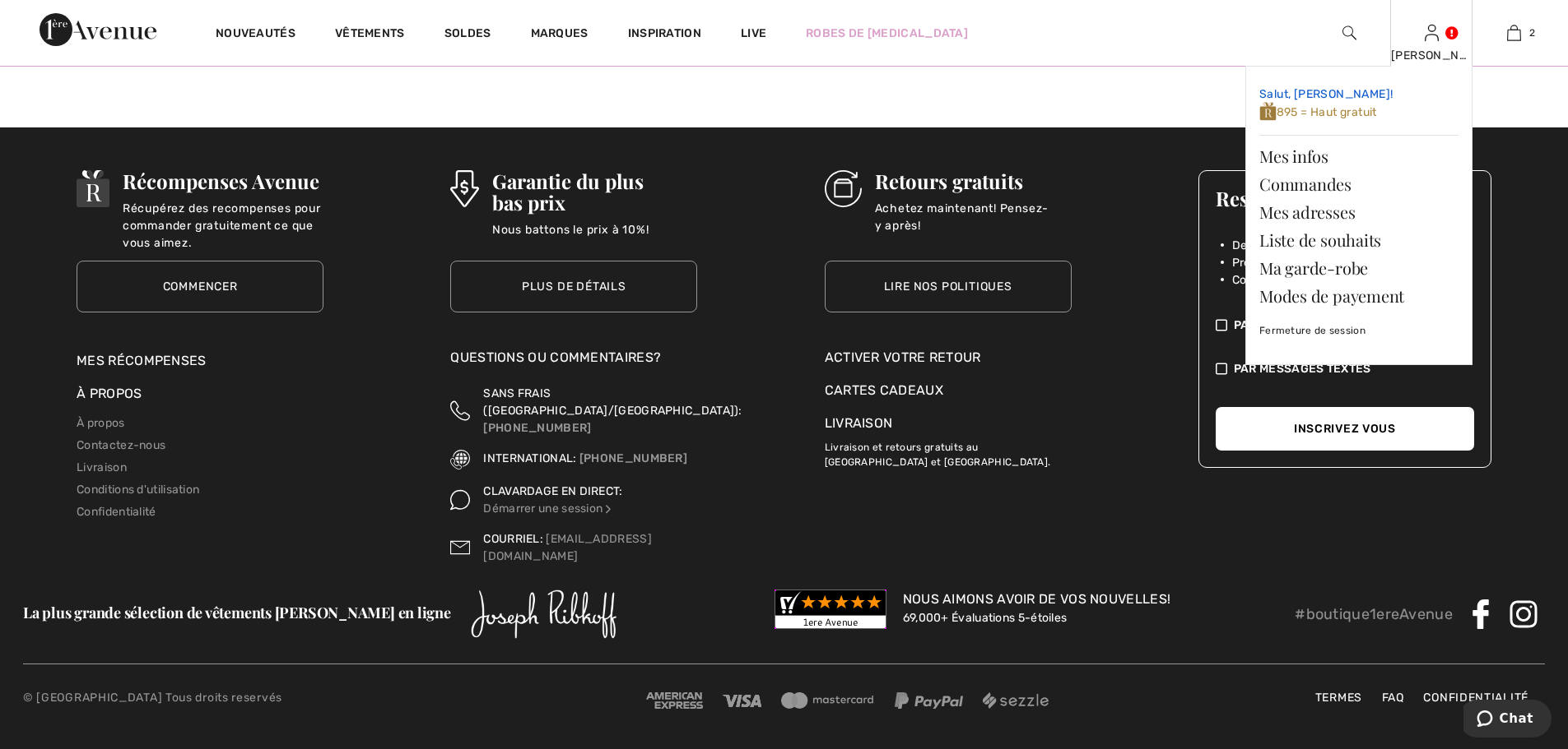
click at [1307, 111] on span "895 = Haut gratuit" at bounding box center [1317, 112] width 118 height 14
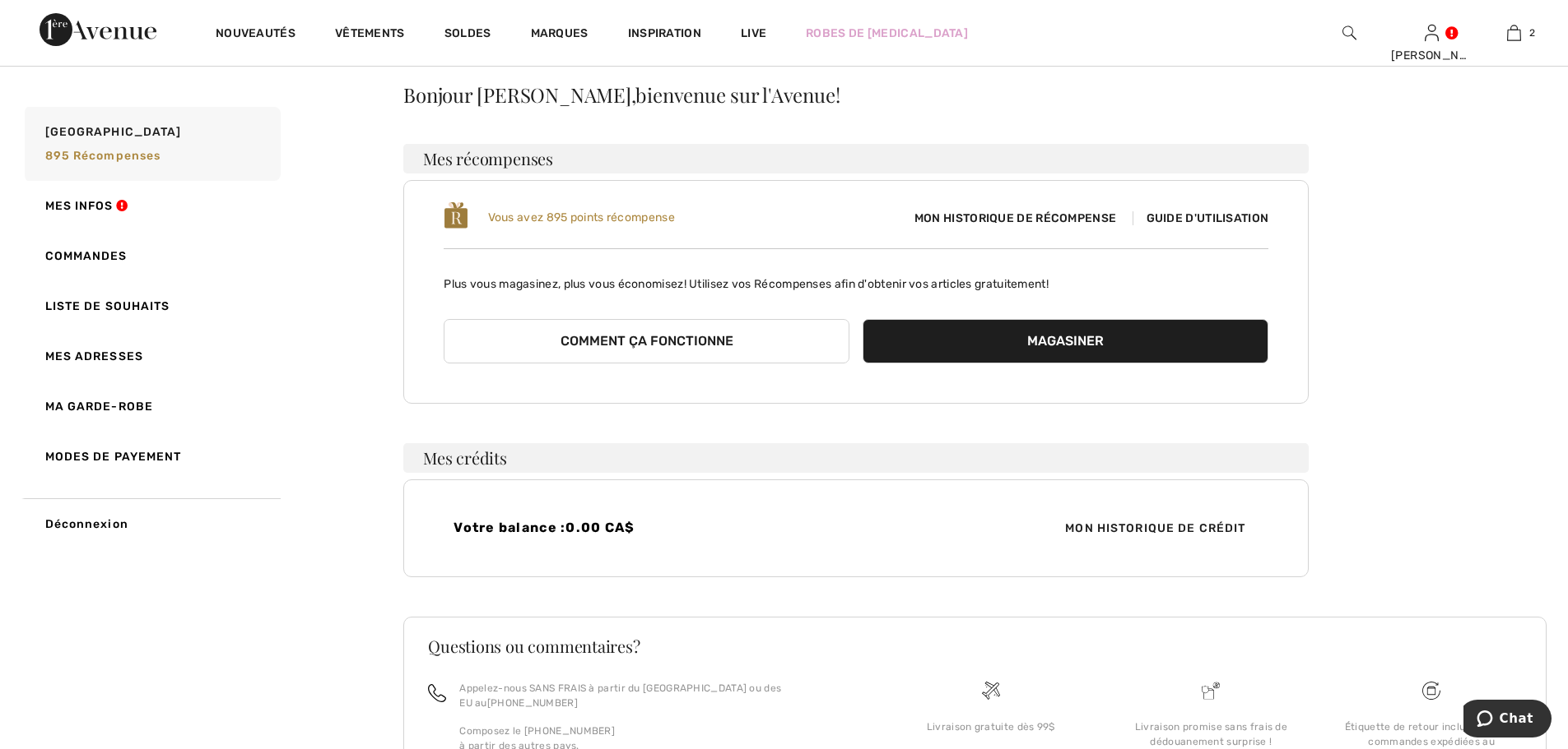
scroll to position [32, 0]
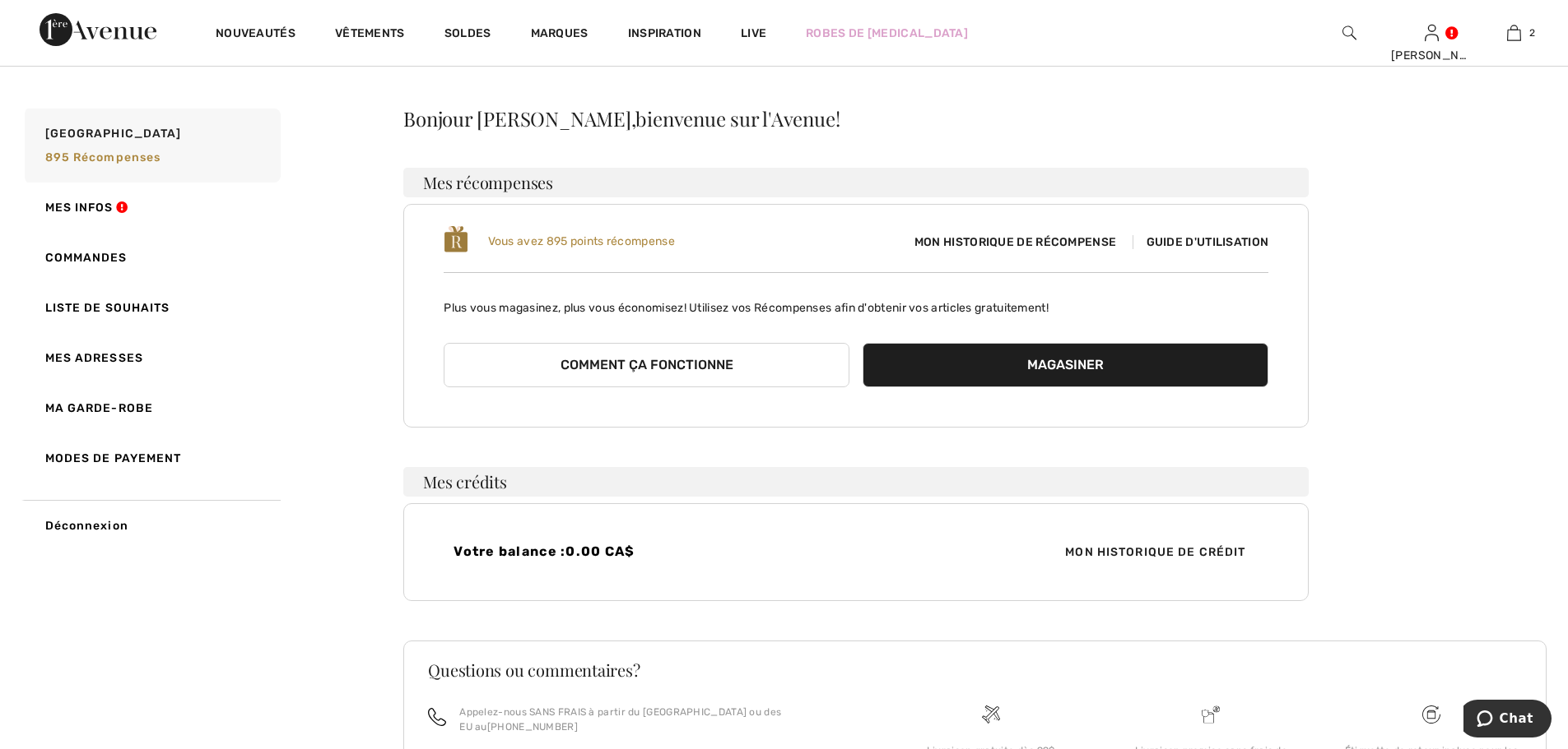
click at [1212, 240] on span "Guide d'utilisation" at bounding box center [1201, 242] width 137 height 14
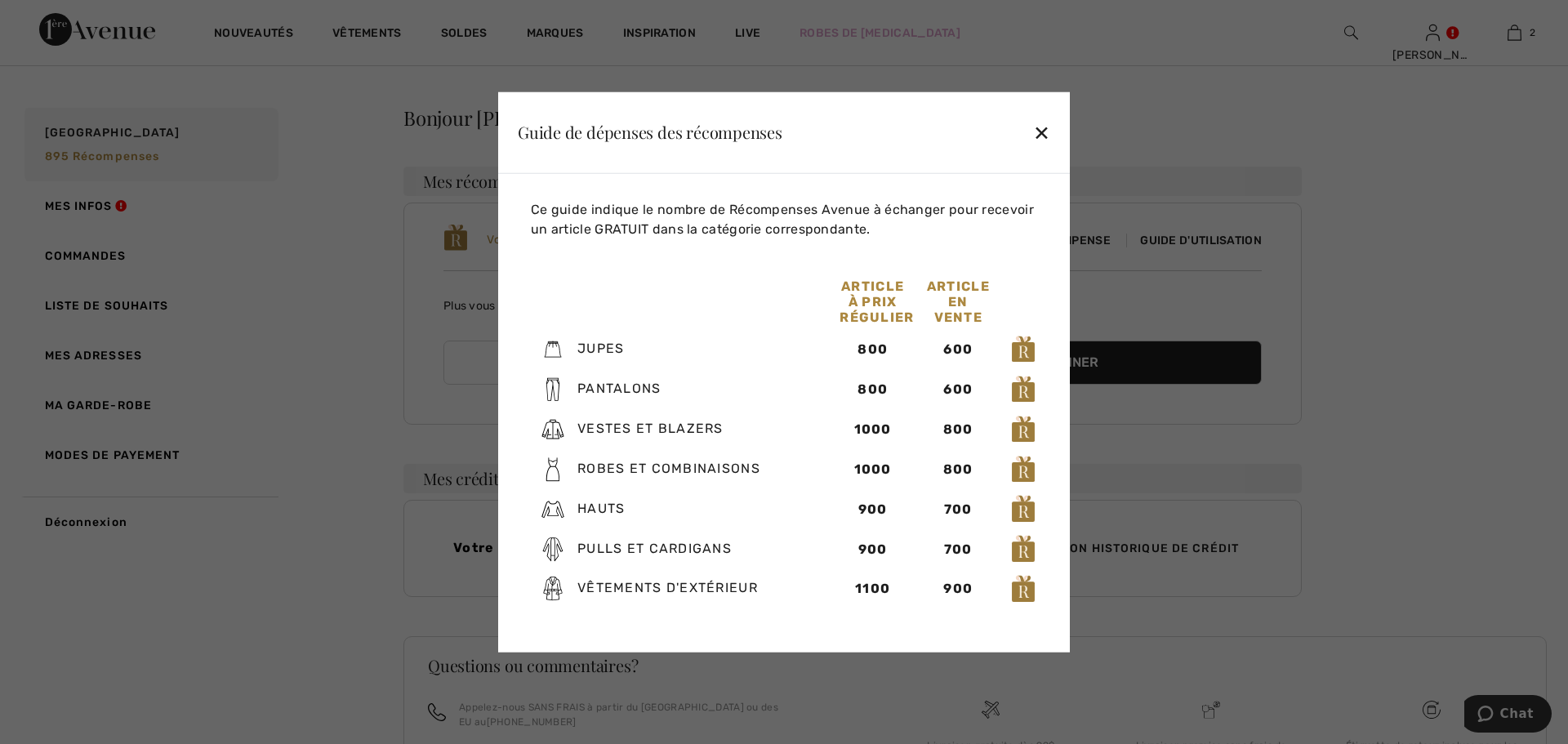
click at [1034, 137] on div "✕" at bounding box center [1041, 132] width 17 height 34
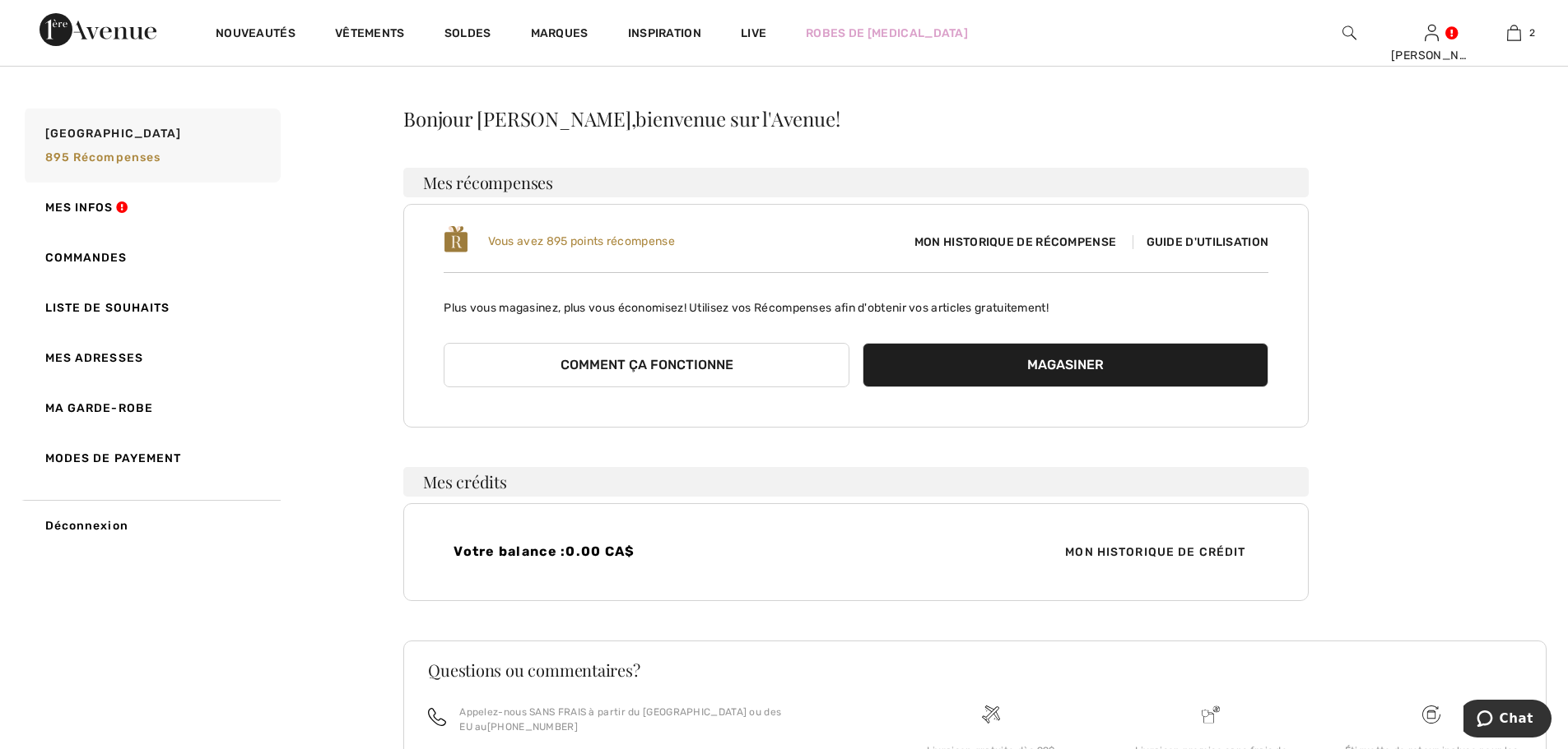
click at [117, 456] on link "Modes de payement" at bounding box center [151, 458] width 259 height 50
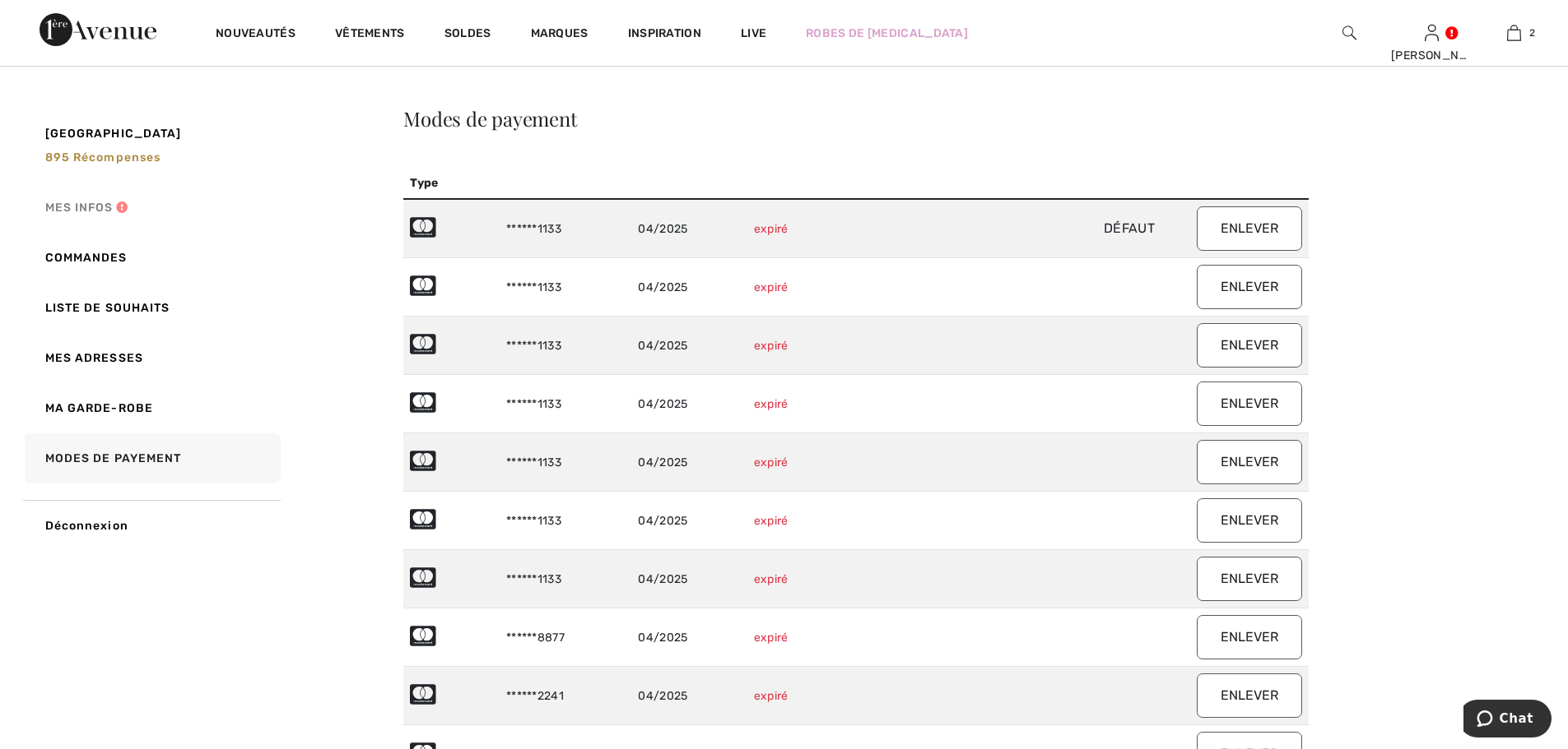
click at [98, 209] on link "Mes infos" at bounding box center [151, 208] width 259 height 50
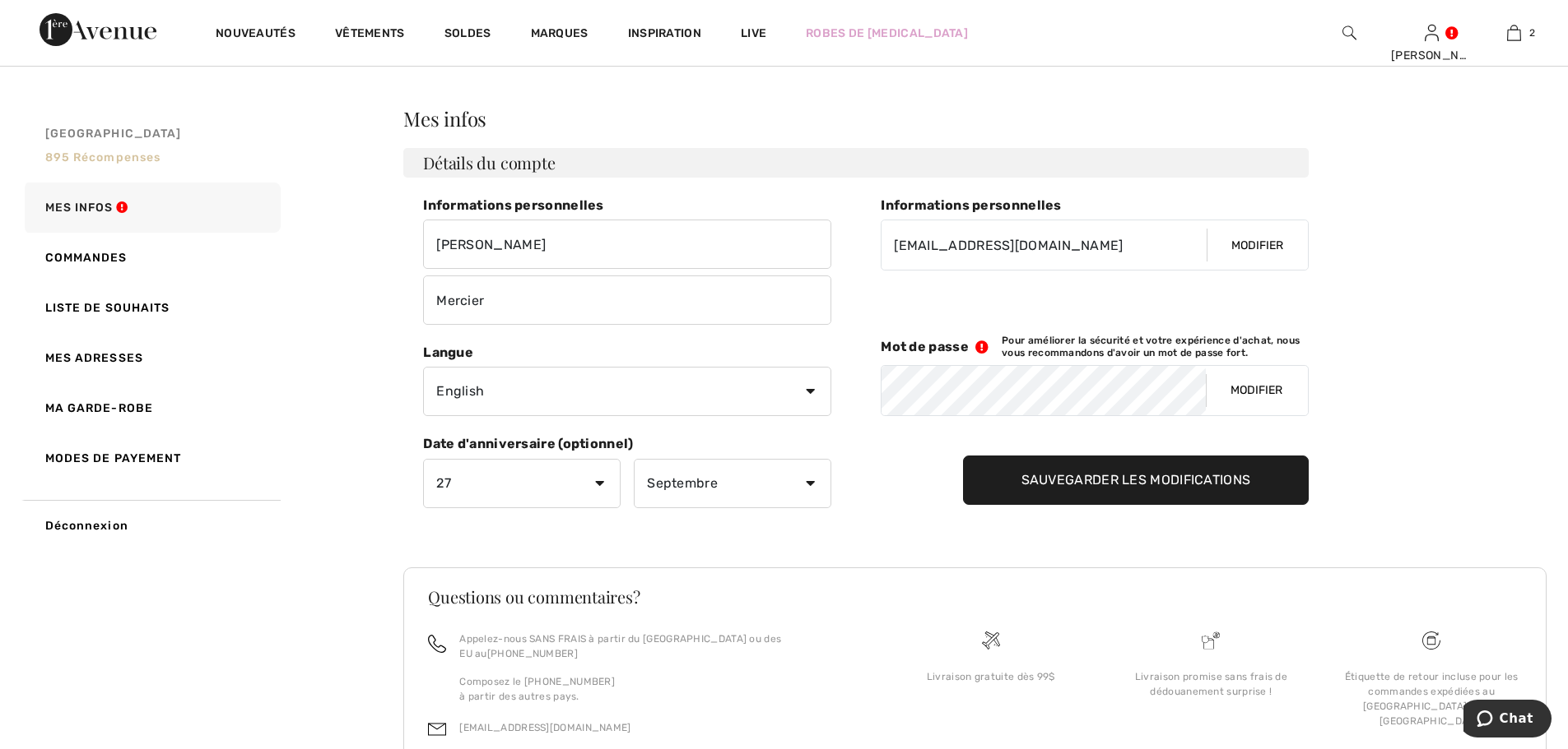
click at [126, 157] on span "895 récompenses" at bounding box center [103, 157] width 116 height 14
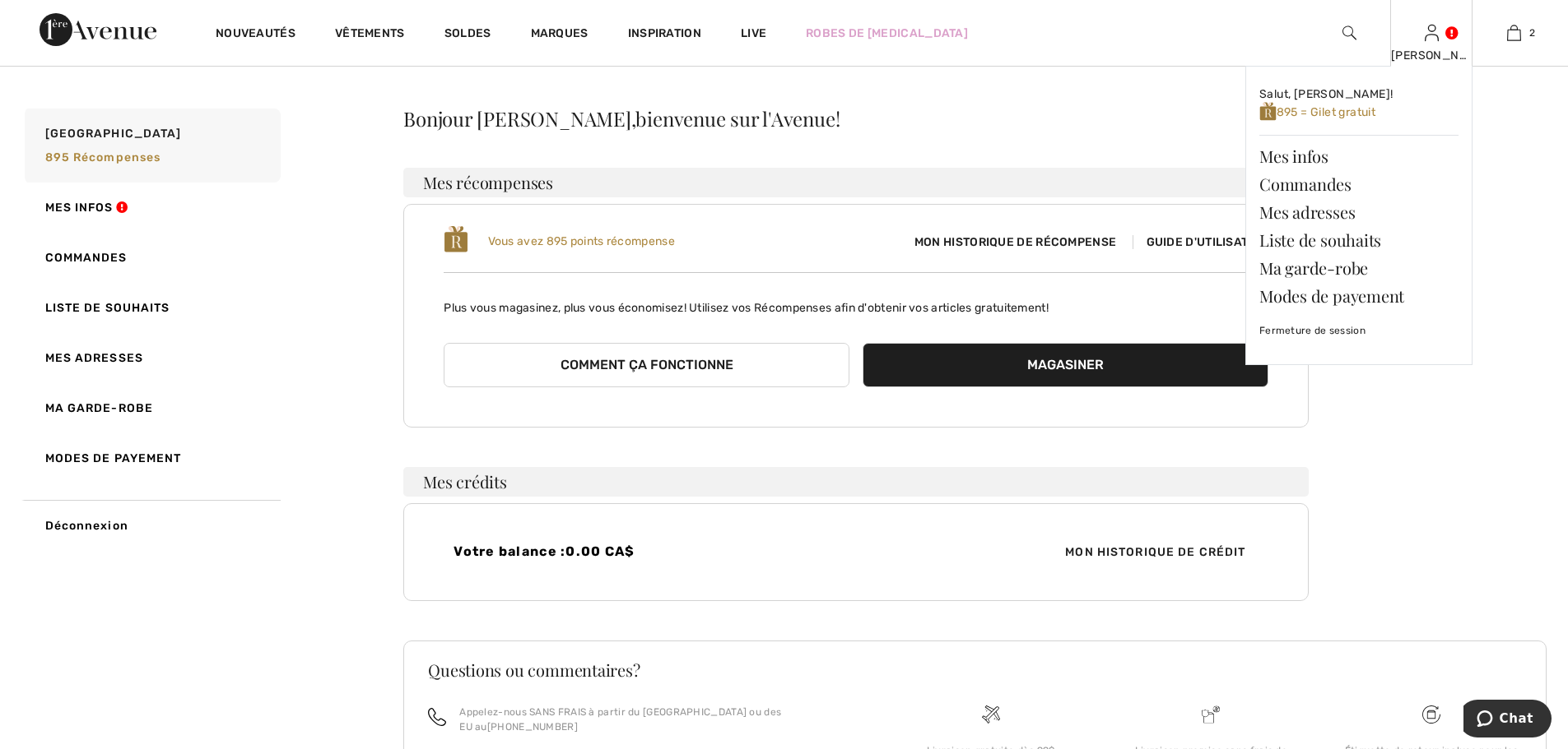
click at [1418, 36] on div "Nathalie Salut, Nathalie! 895 = Gilet gratuit Mes infos Commandes Mes adresses …" at bounding box center [1431, 33] width 83 height 66
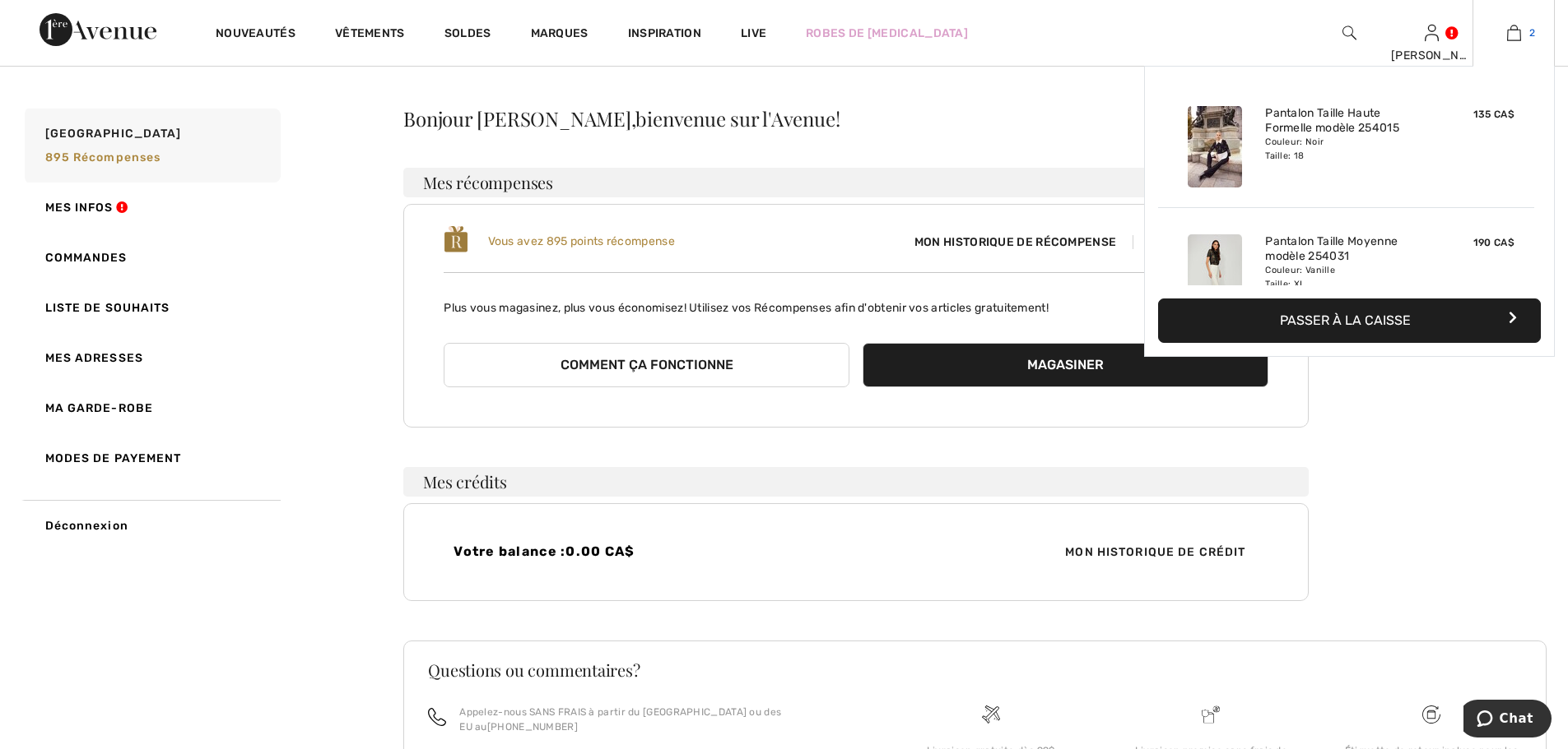
click at [1522, 38] on link "2" at bounding box center [1513, 33] width 81 height 20
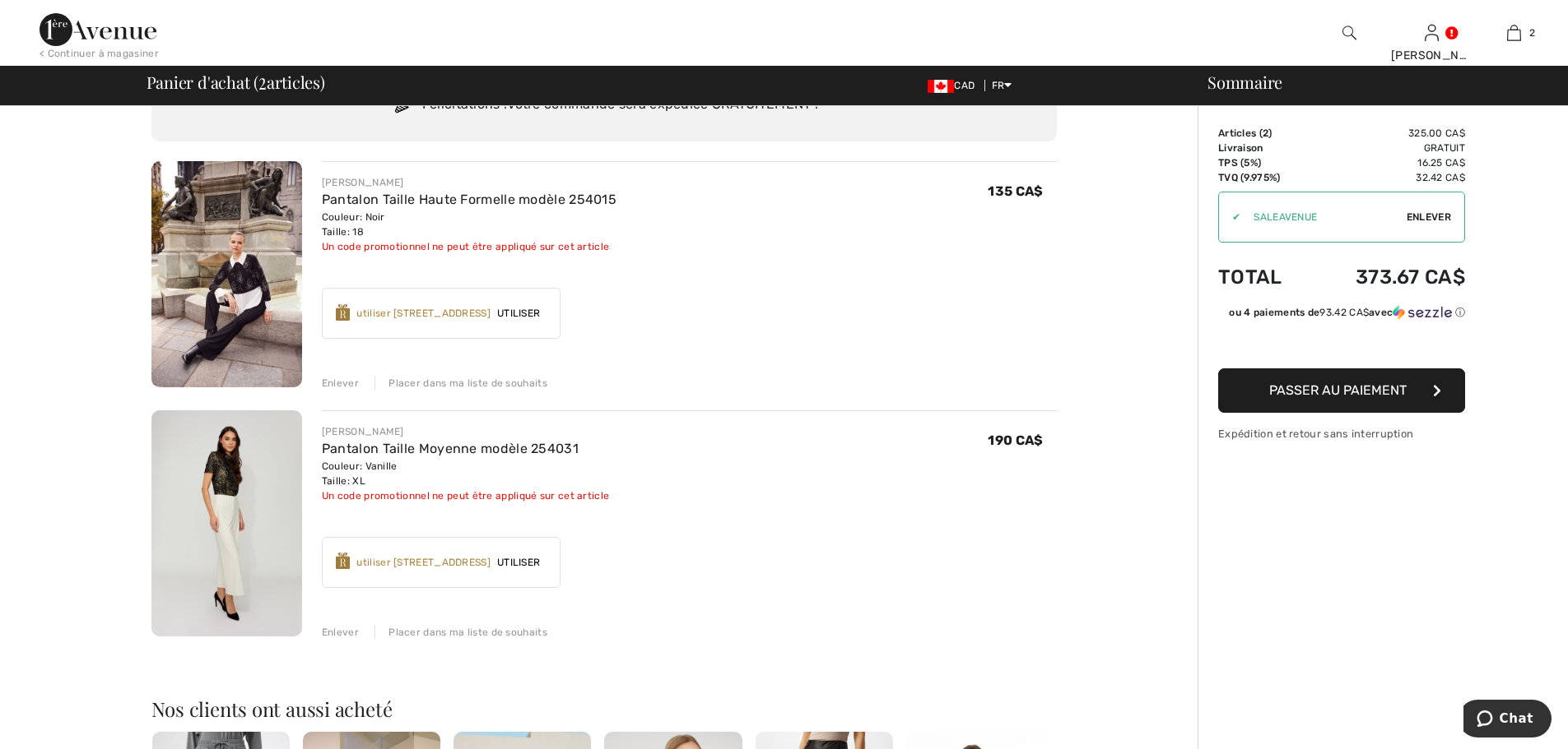
scroll to position [83, 0]
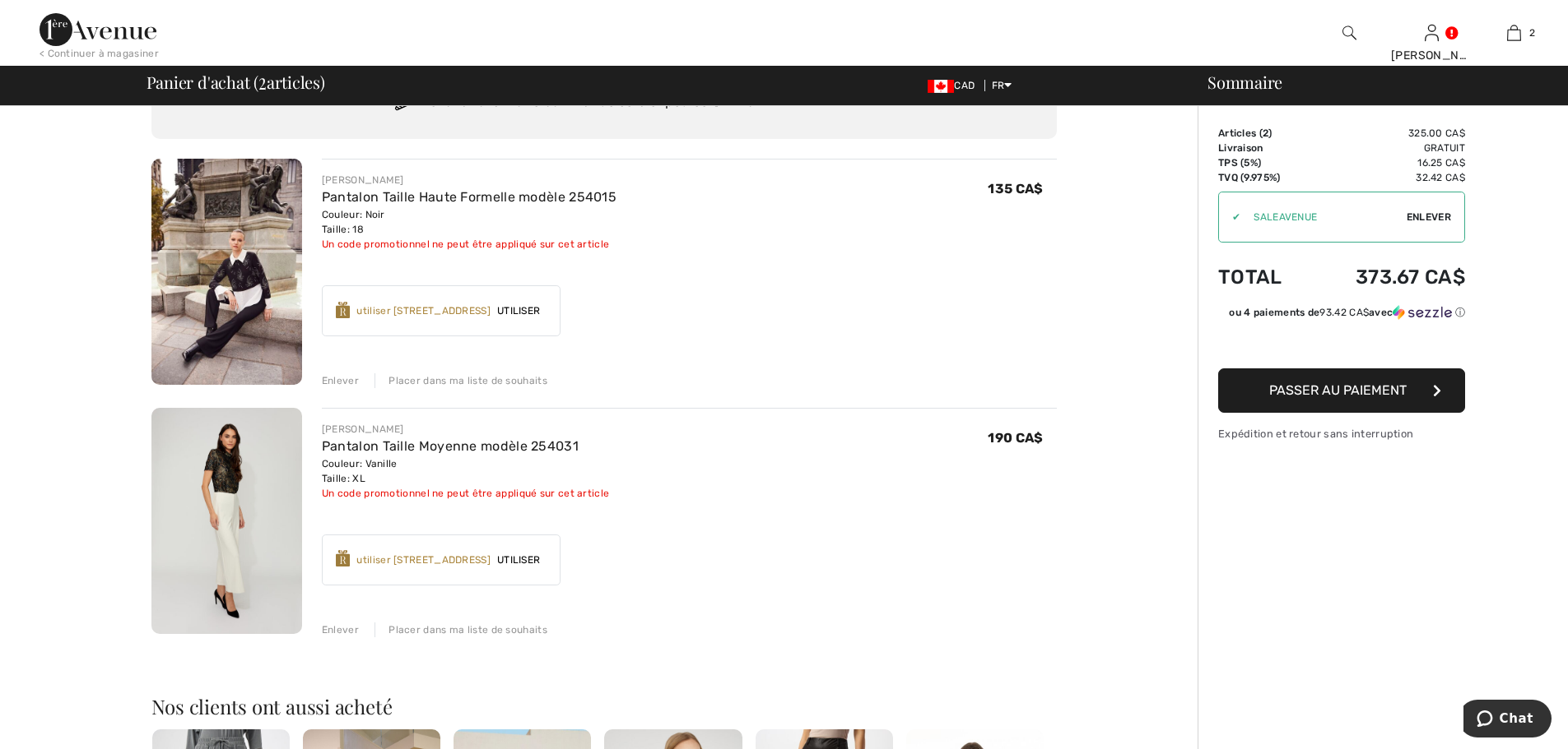
click at [546, 556] on span "Utiliser" at bounding box center [518, 560] width 56 height 15
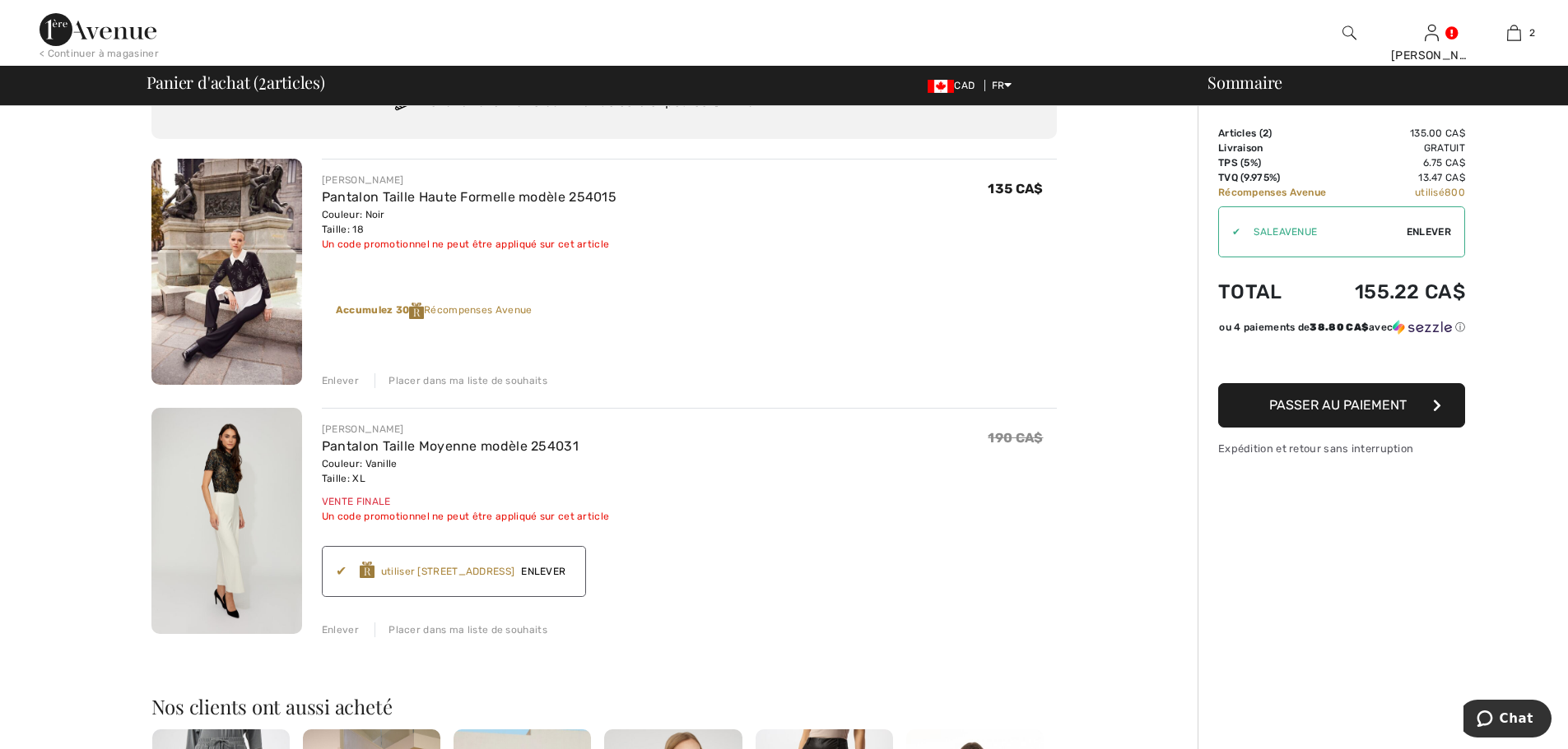
click at [1346, 413] on span "Passer au paiement" at bounding box center [1337, 405] width 138 height 16
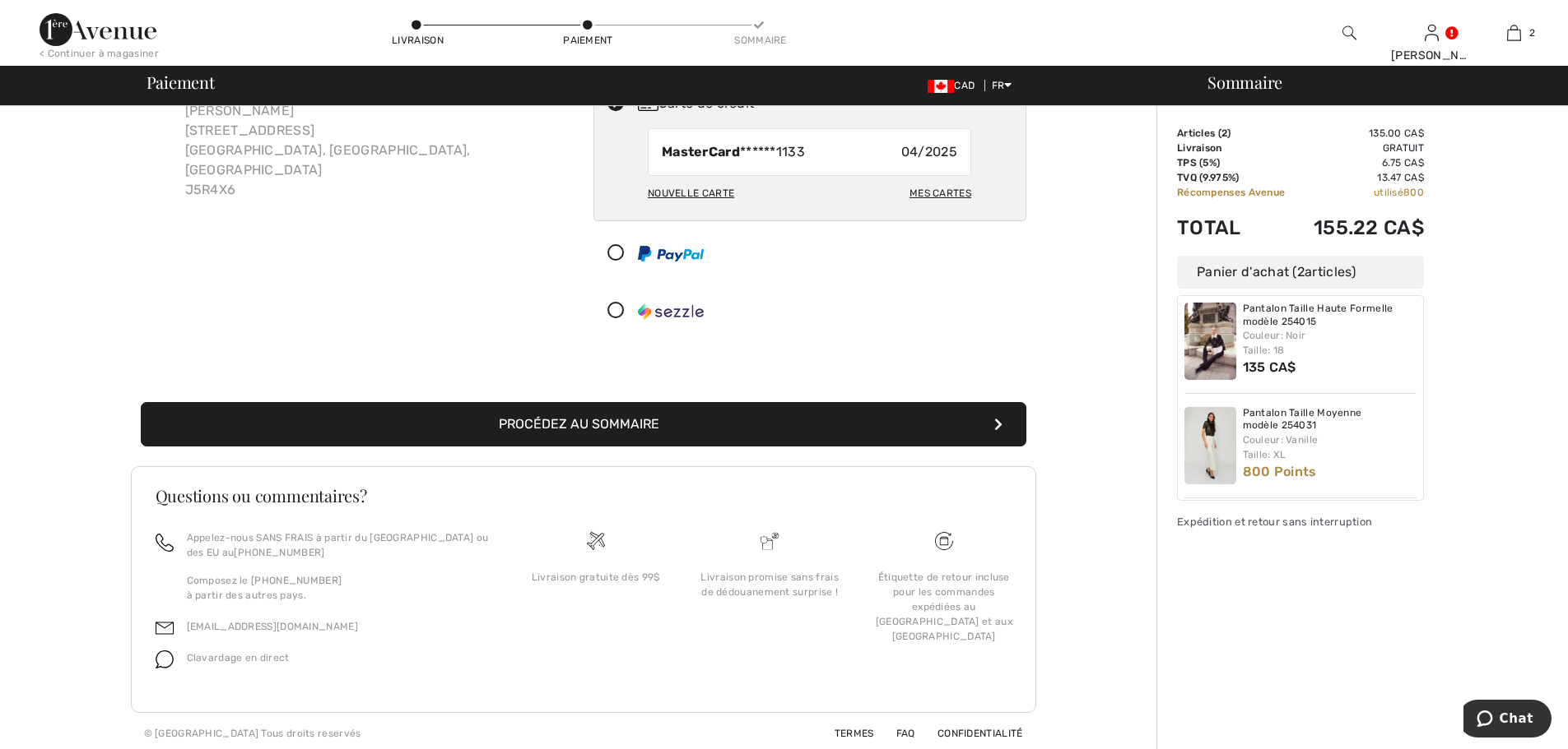
scroll to position [124, 0]
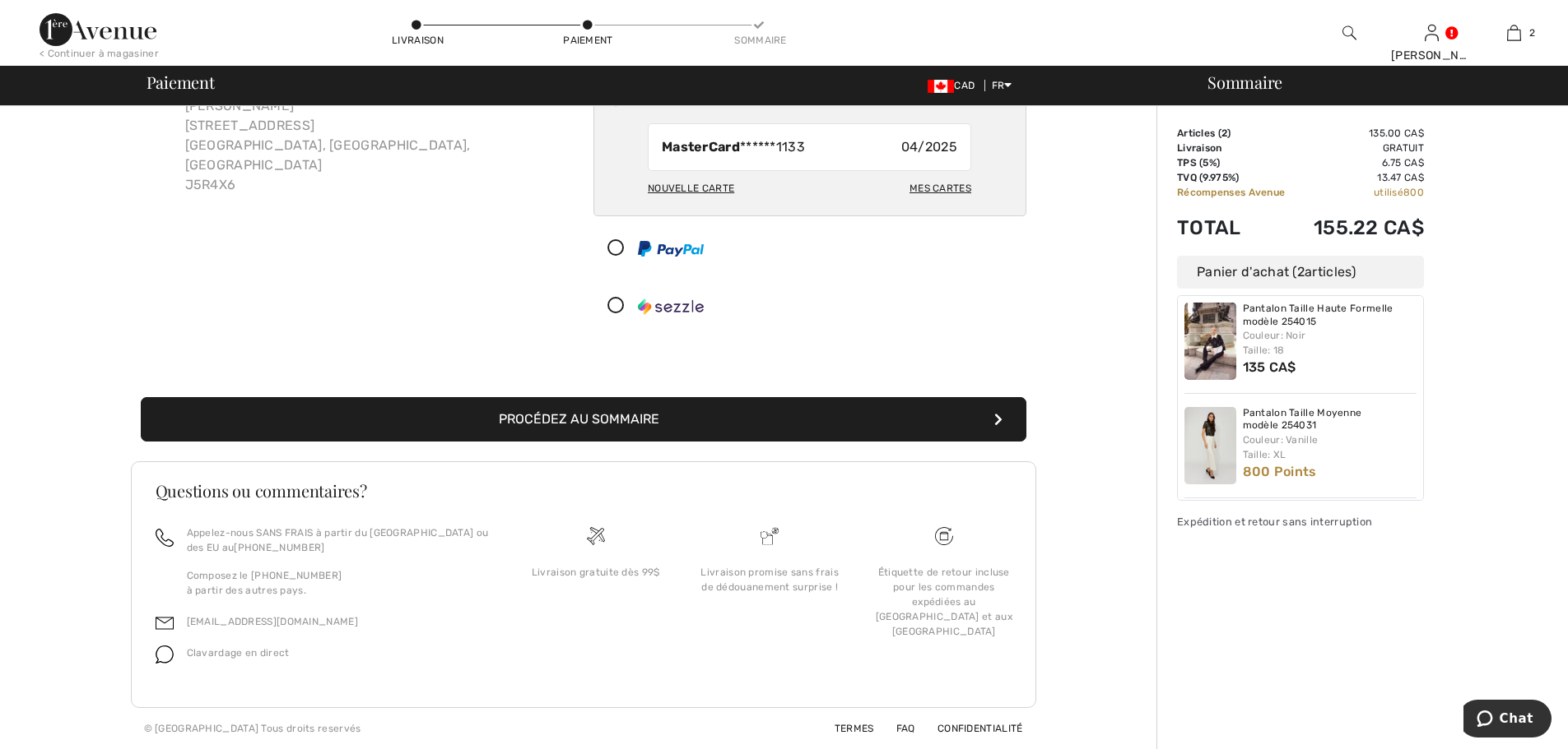
click at [616, 418] on button "Procédez au sommaire" at bounding box center [583, 419] width 885 height 44
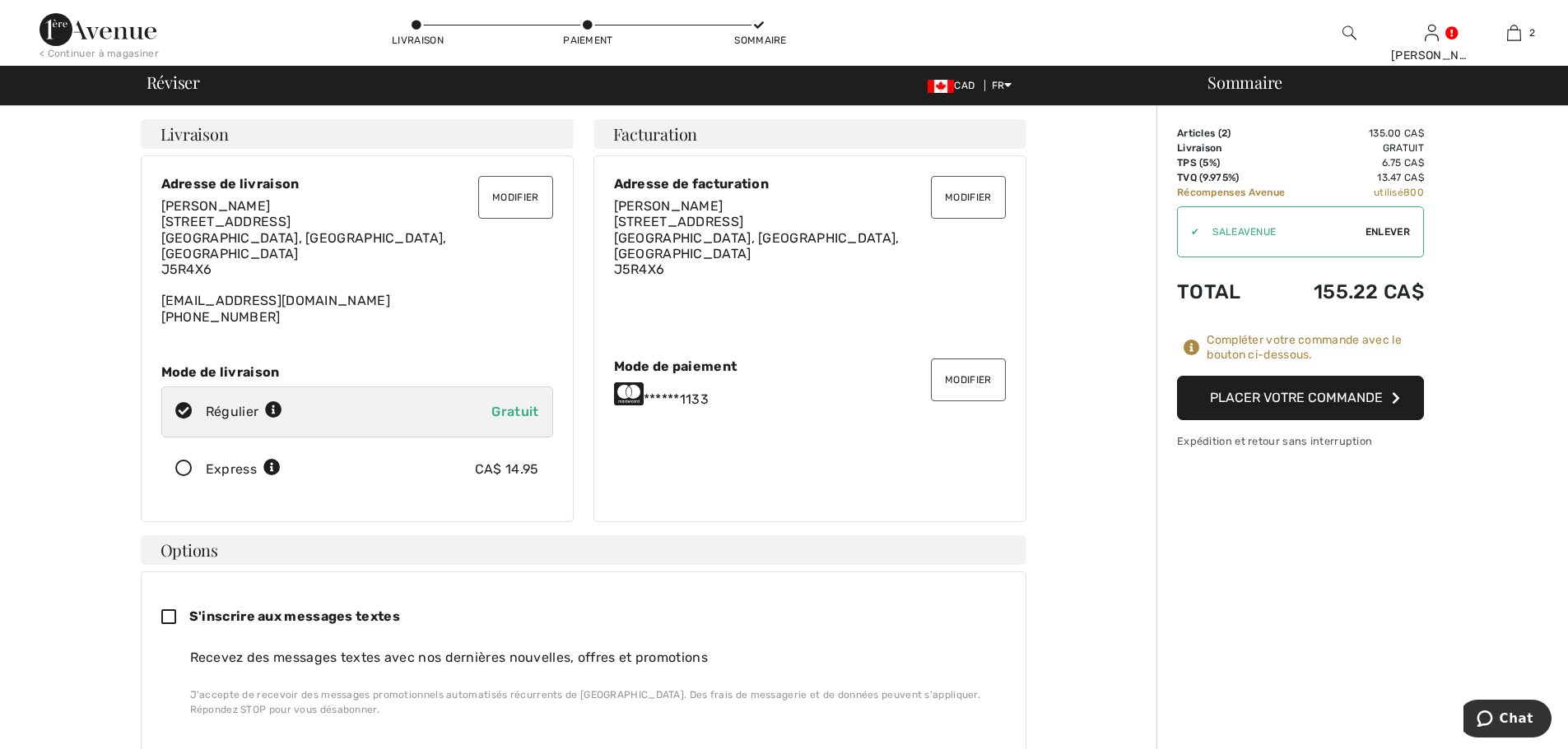
click at [1346, 400] on button "Placer votre commande" at bounding box center [1301, 397] width 247 height 44
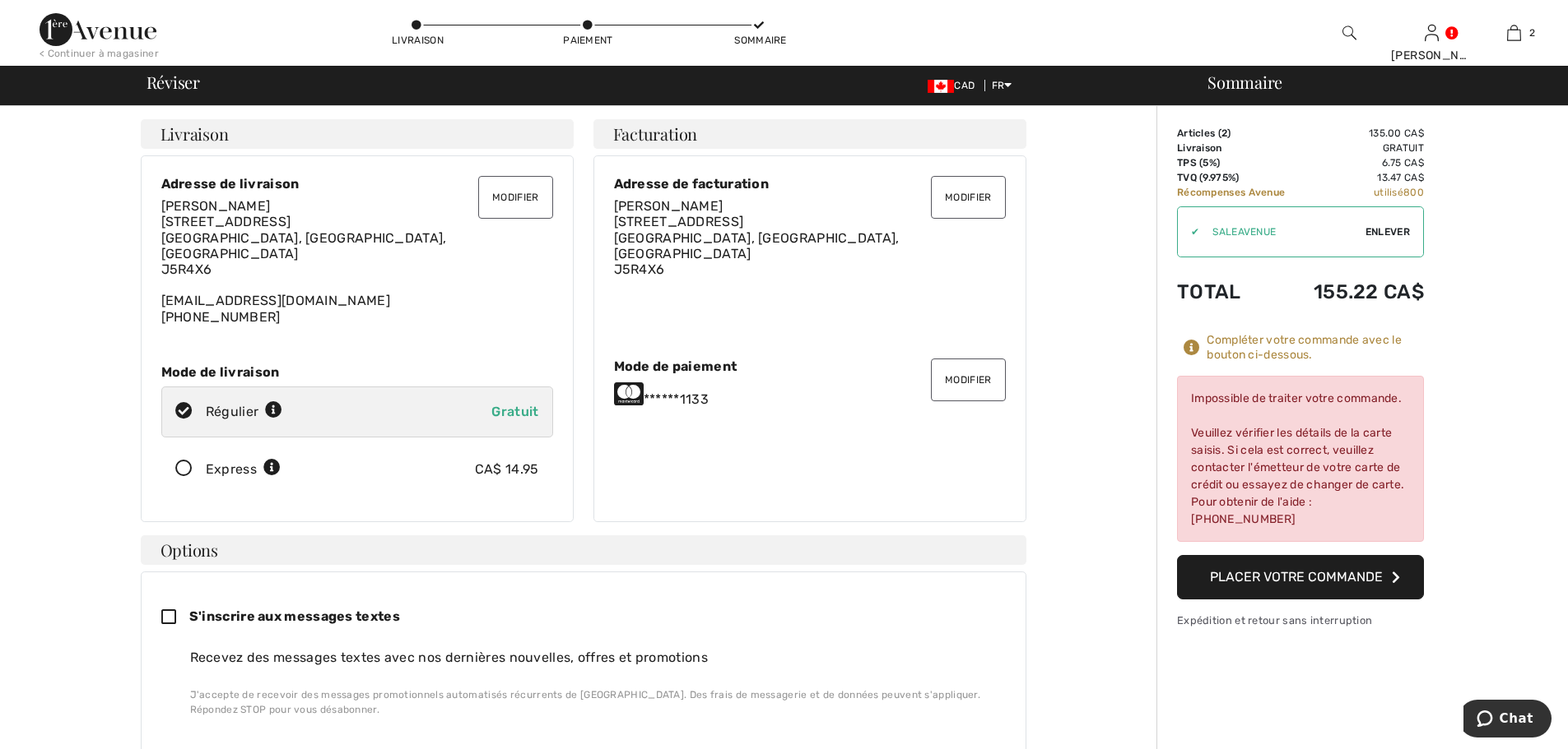
click at [962, 375] on button "Modifier" at bounding box center [967, 380] width 74 height 43
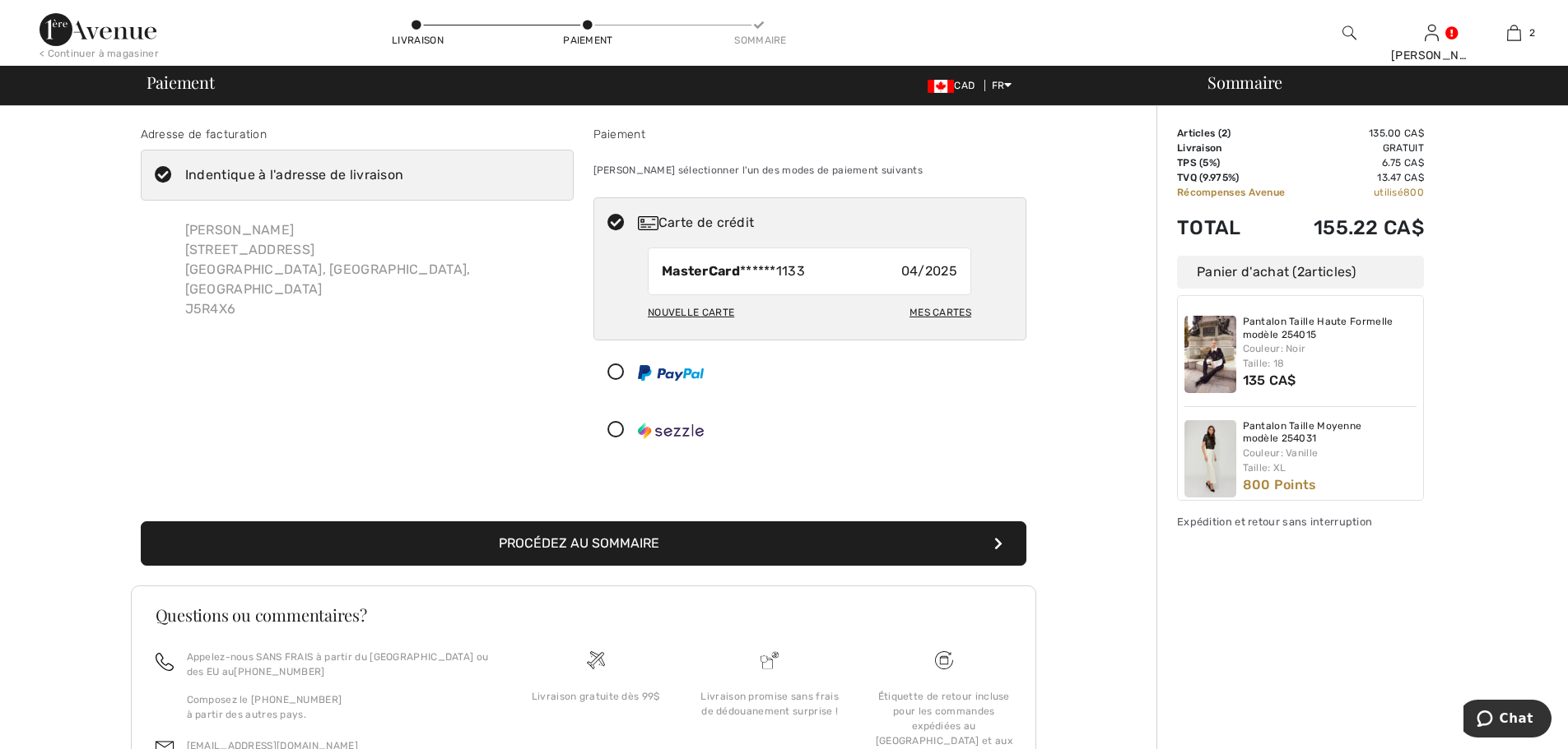
click at [623, 368] on icon at bounding box center [616, 372] width 43 height 18
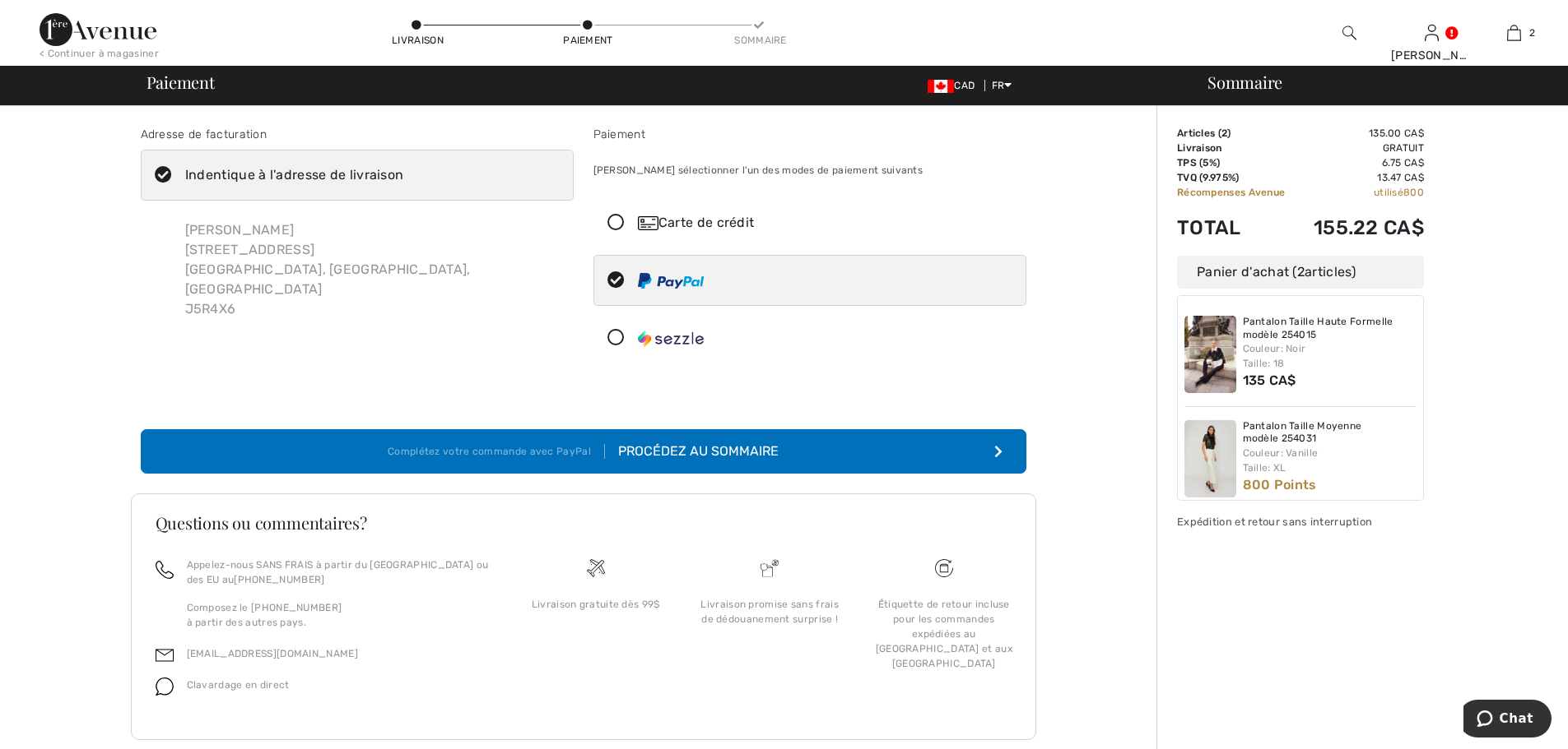
click at [694, 449] on div "Procédez au sommaire" at bounding box center [692, 452] width 174 height 20
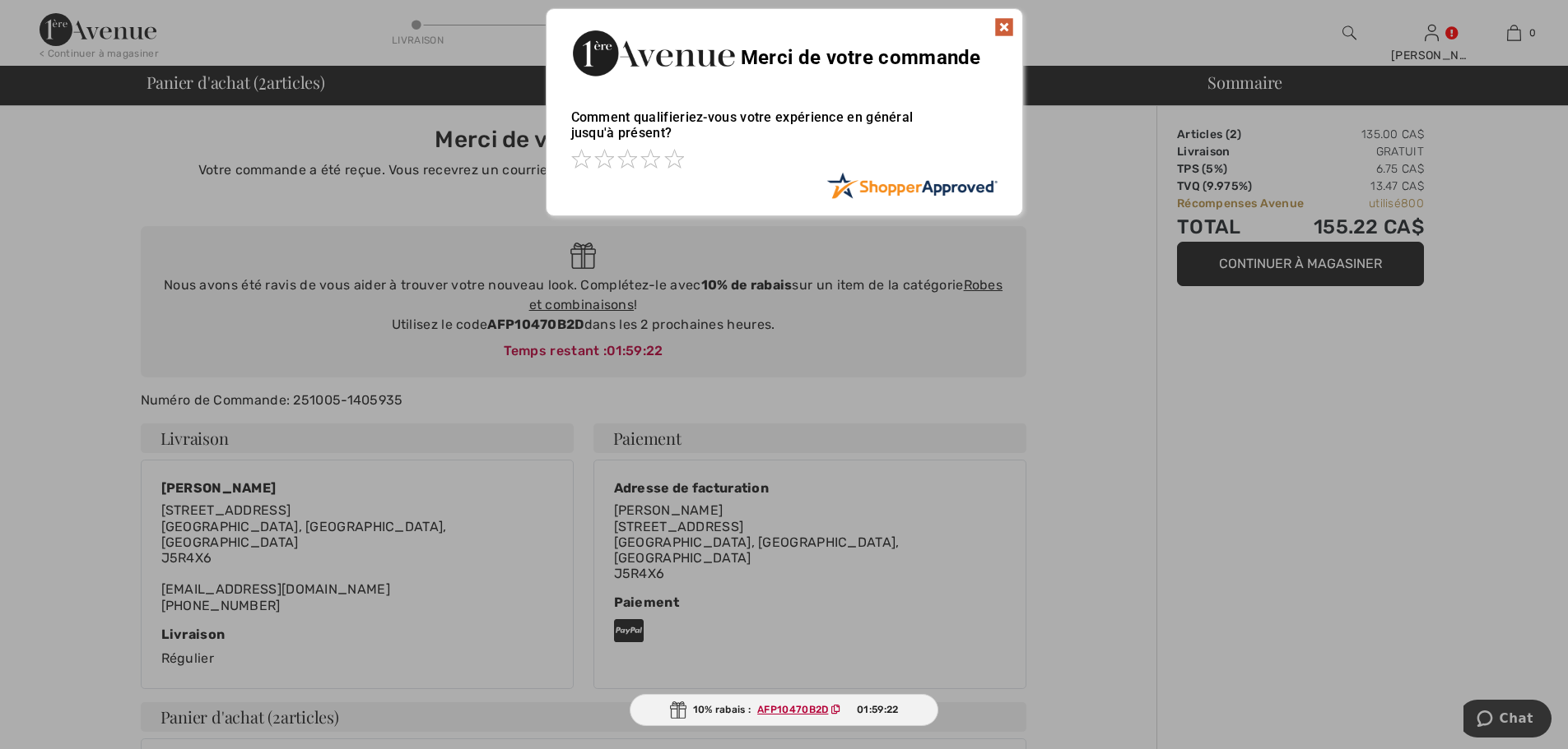
click at [1002, 30] on img at bounding box center [1004, 28] width 20 height 20
